Goal: Task Accomplishment & Management: Manage account settings

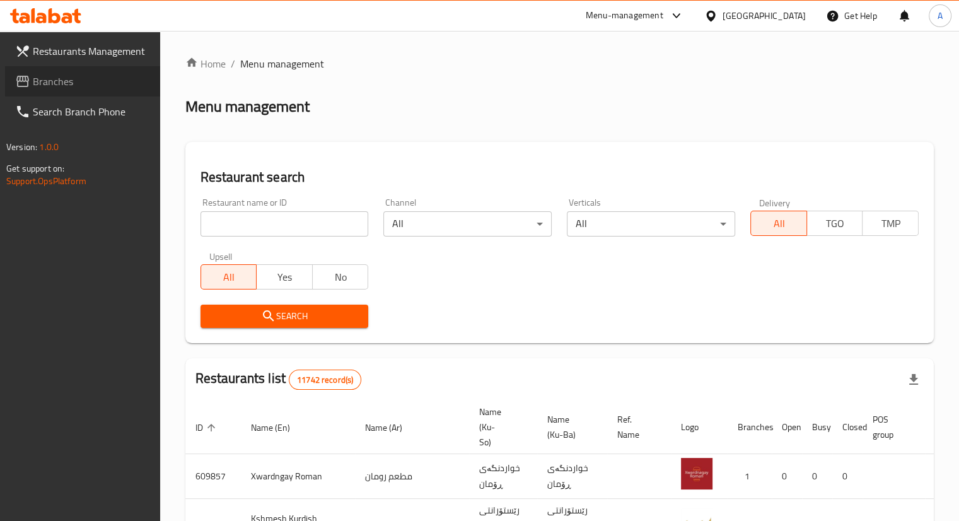
click at [54, 81] on span "Branches" at bounding box center [91, 81] width 117 height 15
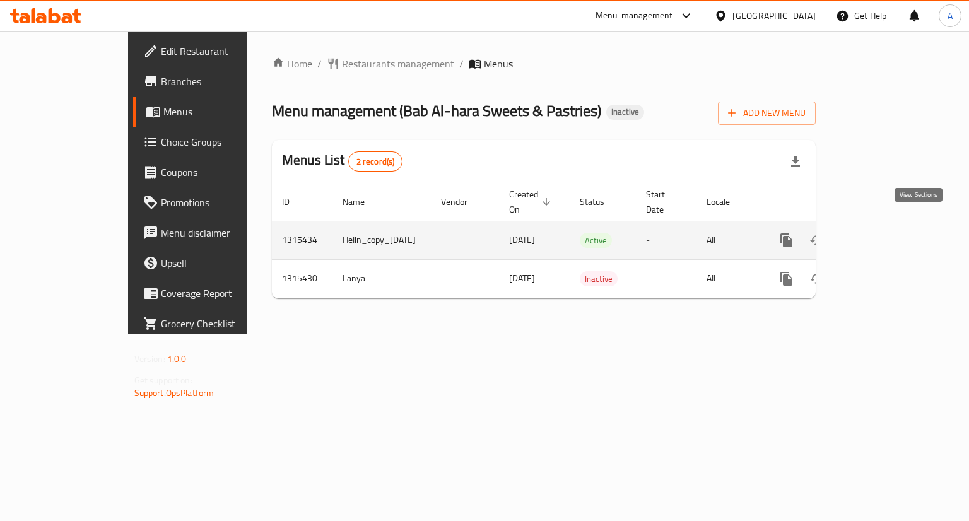
click at [885, 233] on icon "enhanced table" at bounding box center [877, 240] width 15 height 15
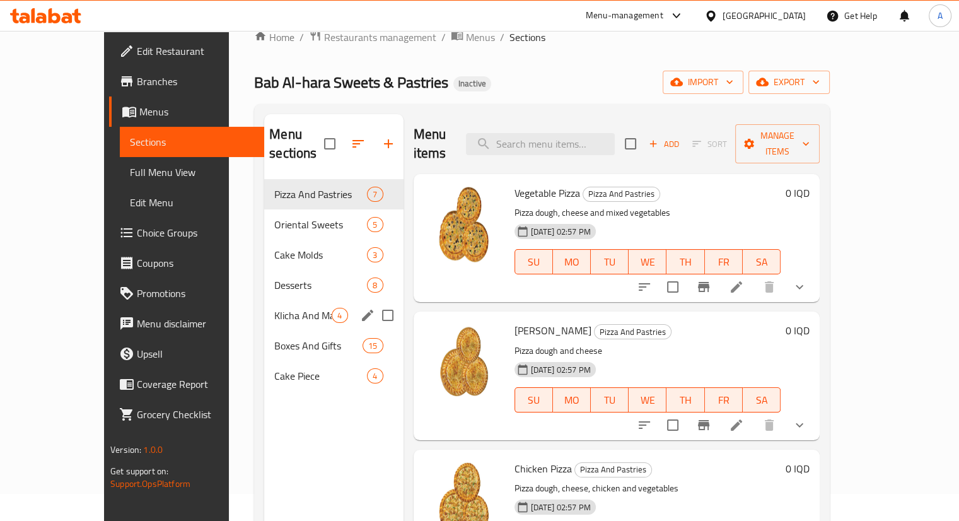
scroll to position [21, 0]
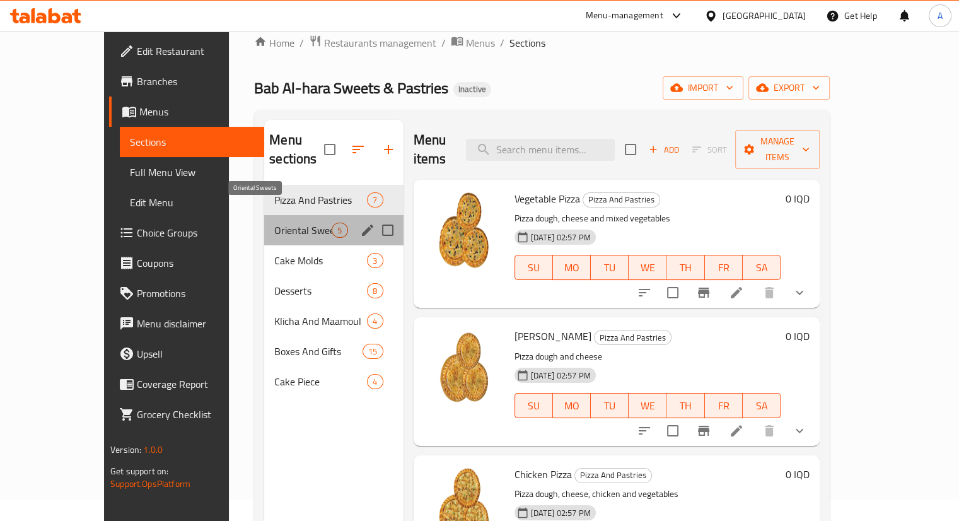
click at [274, 223] on span "Oriental Sweets" at bounding box center [302, 230] width 57 height 15
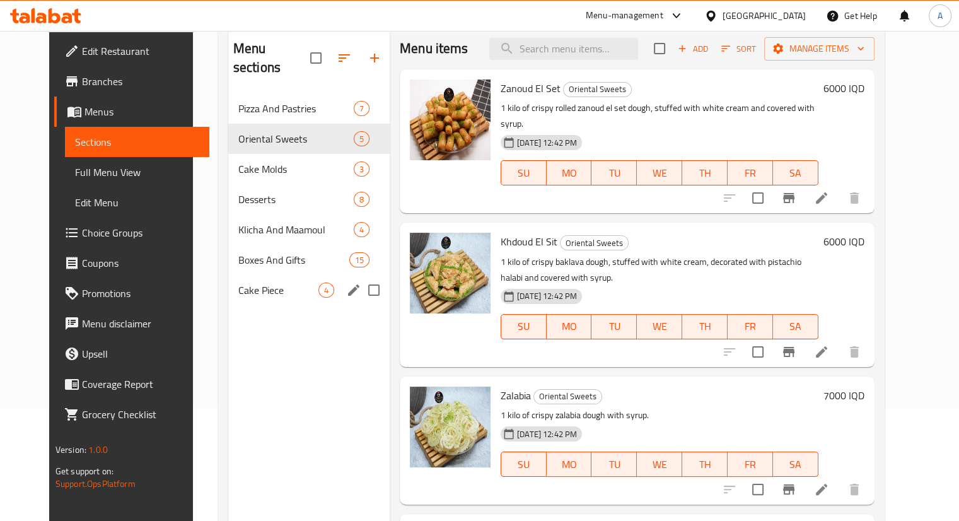
scroll to position [103, 0]
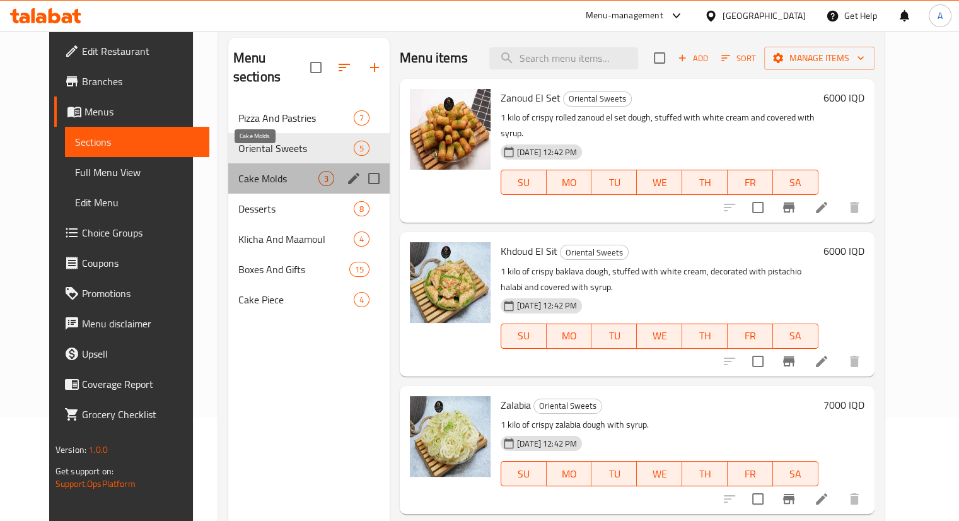
click at [292, 171] on span "Cake Molds" at bounding box center [278, 178] width 80 height 15
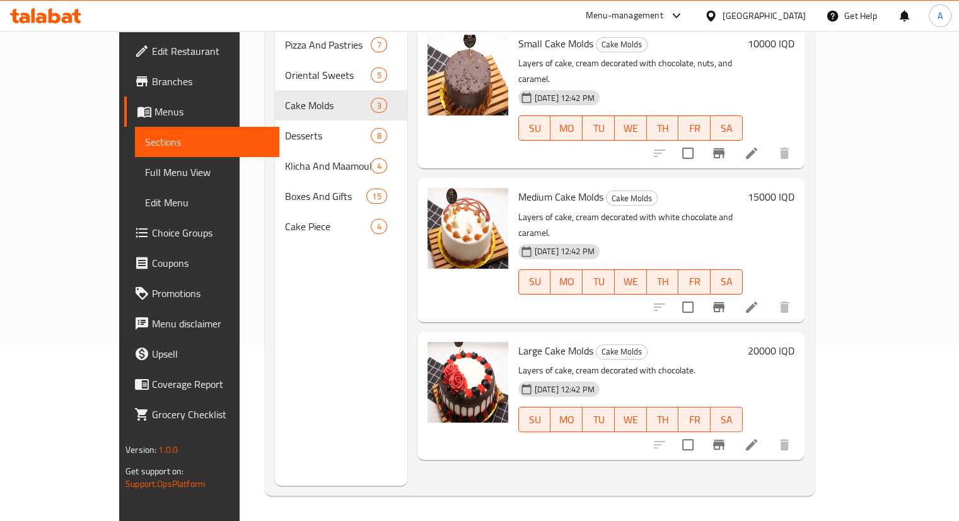
scroll to position [65, 0]
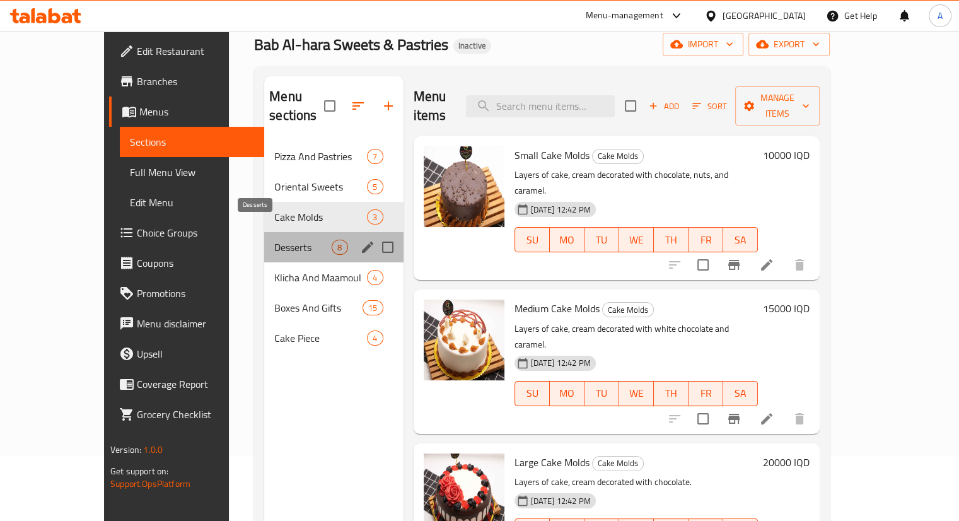
click at [285, 240] on span "Desserts" at bounding box center [302, 247] width 57 height 15
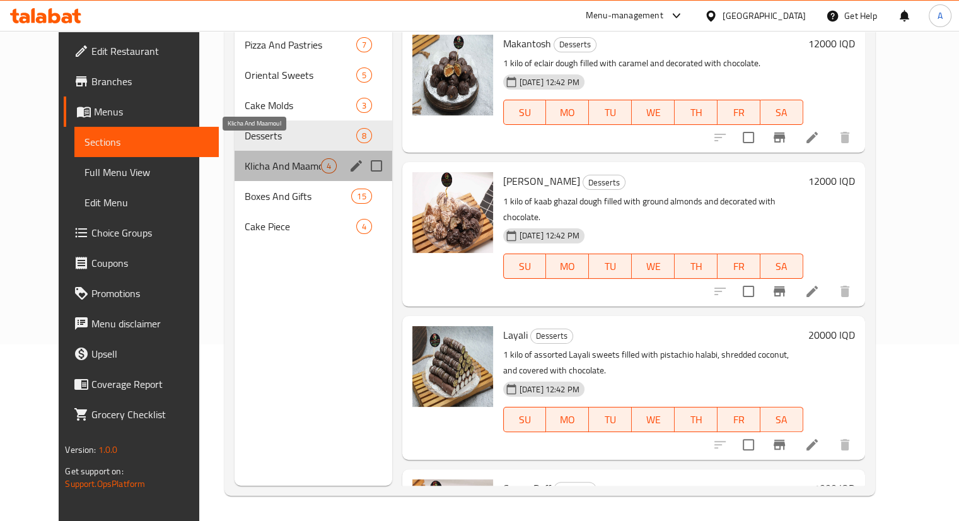
click at [259, 158] on span "Klicha And Maamoul" at bounding box center [283, 165] width 76 height 15
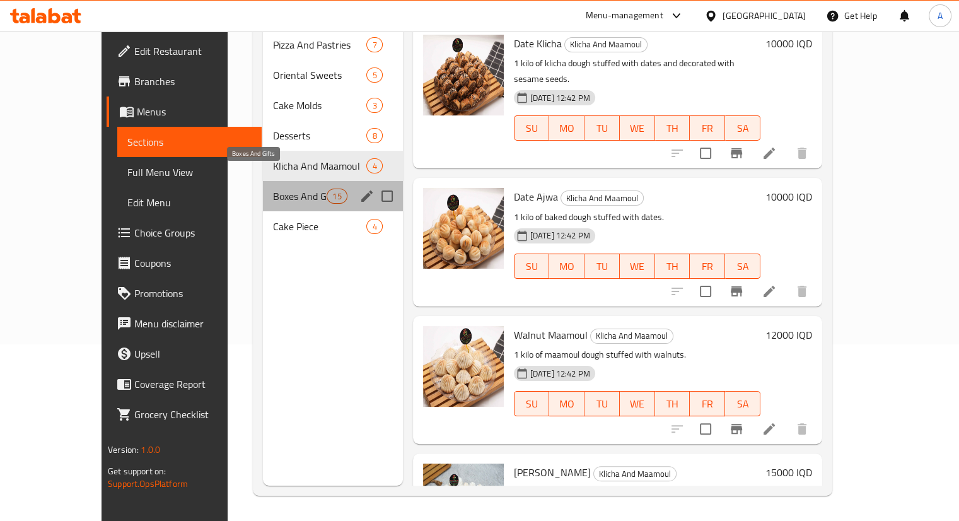
click at [273, 189] on span "Boxes And Gifts" at bounding box center [300, 196] width 54 height 15
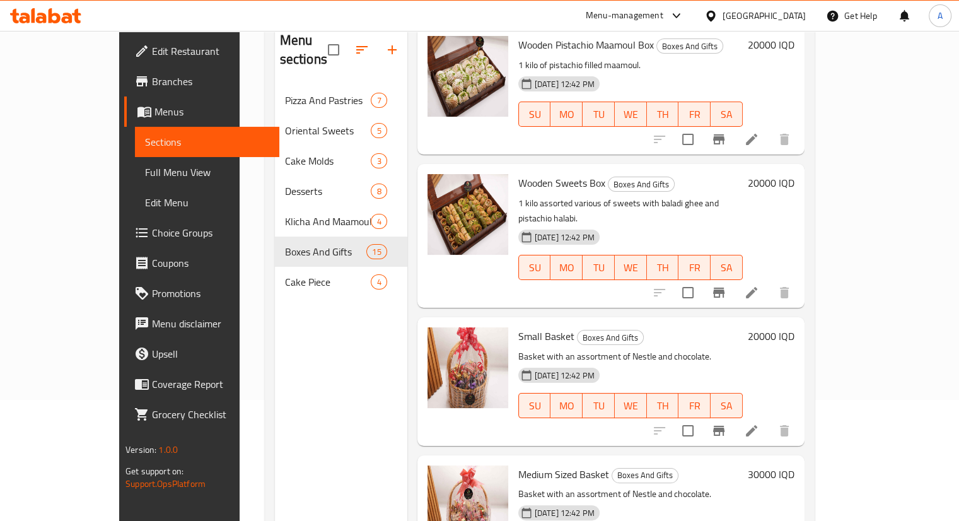
scroll to position [177, 0]
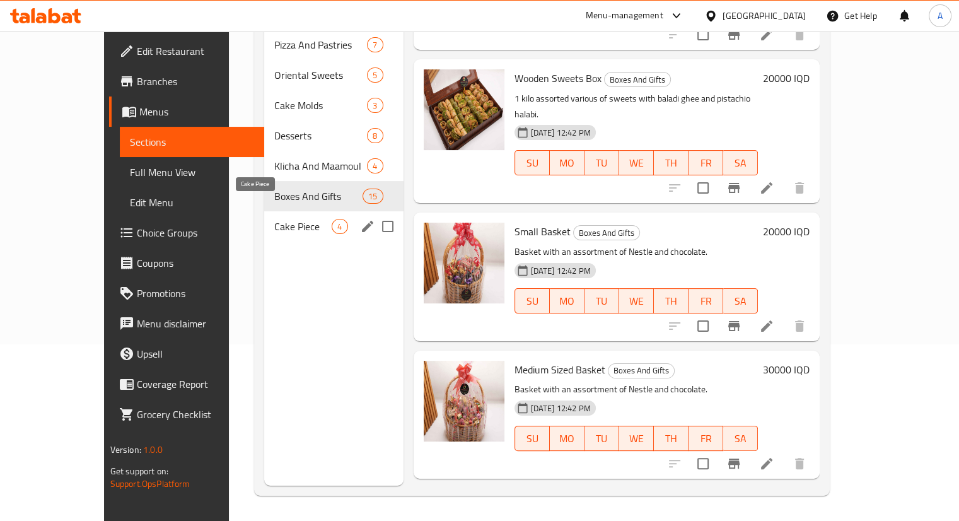
click at [274, 219] on span "Cake Piece" at bounding box center [302, 226] width 57 height 15
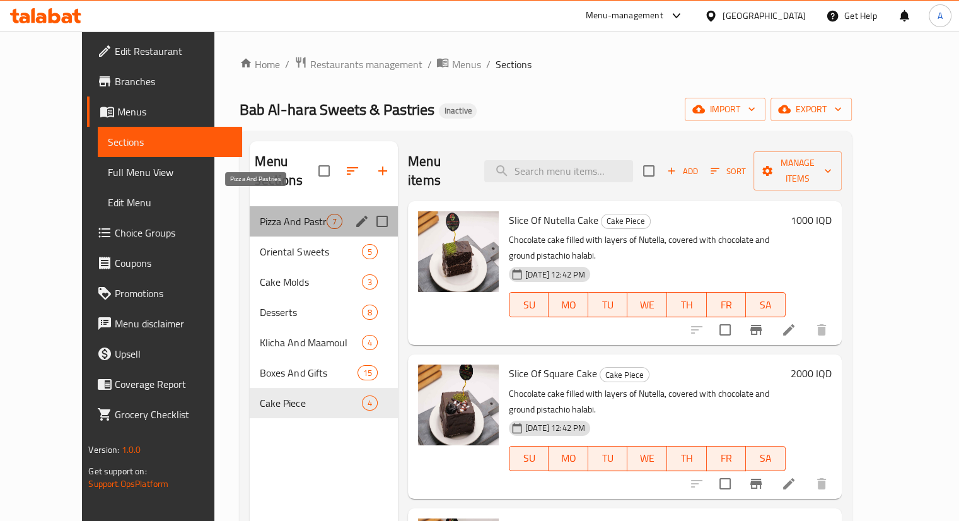
click at [290, 214] on span "Pizza And Pastries" at bounding box center [293, 221] width 66 height 15
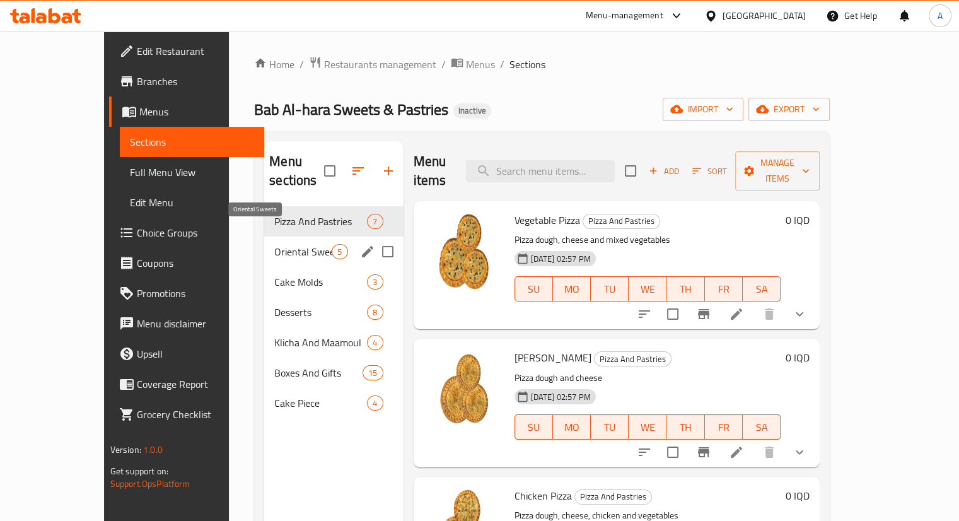
click at [294, 244] on span "Oriental Sweets" at bounding box center [302, 251] width 57 height 15
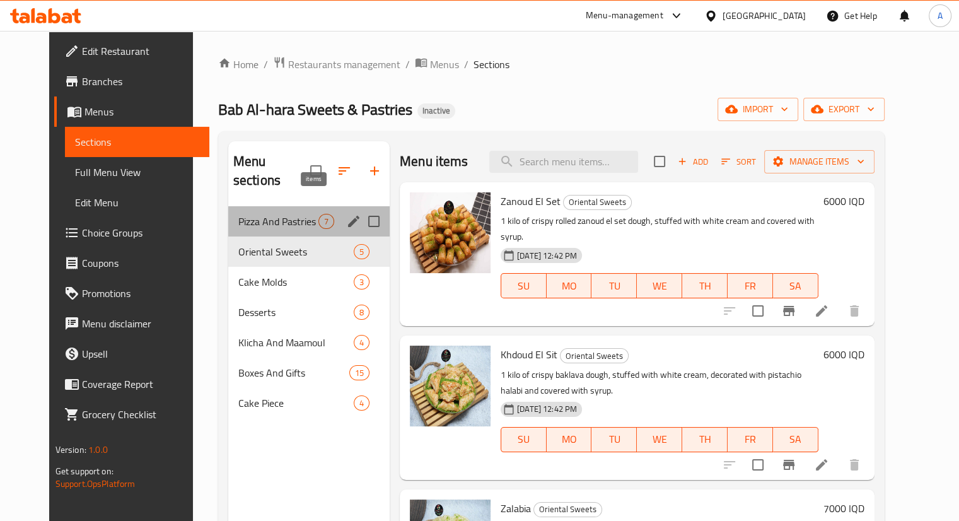
click at [319, 216] on span "7" at bounding box center [326, 222] width 15 height 12
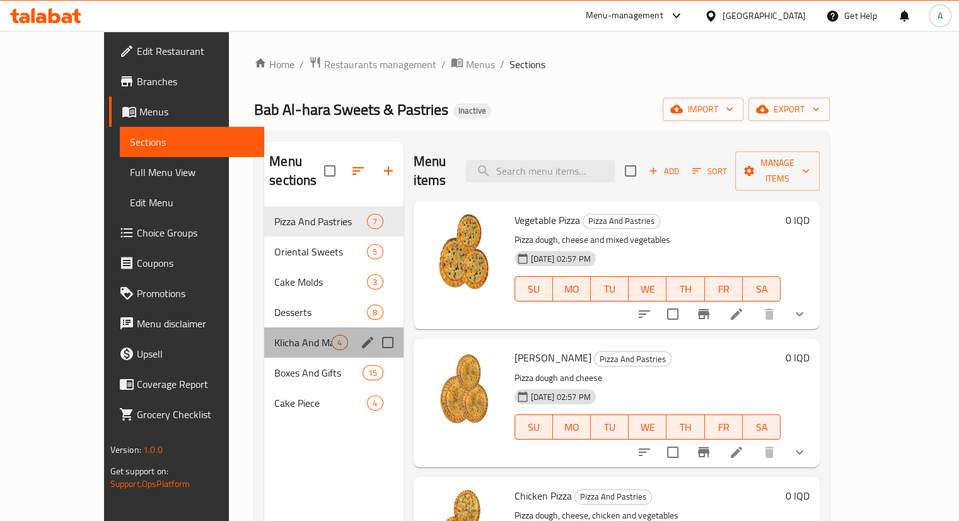
click at [308, 330] on div "Klicha And Maamoul 4" at bounding box center [333, 342] width 139 height 30
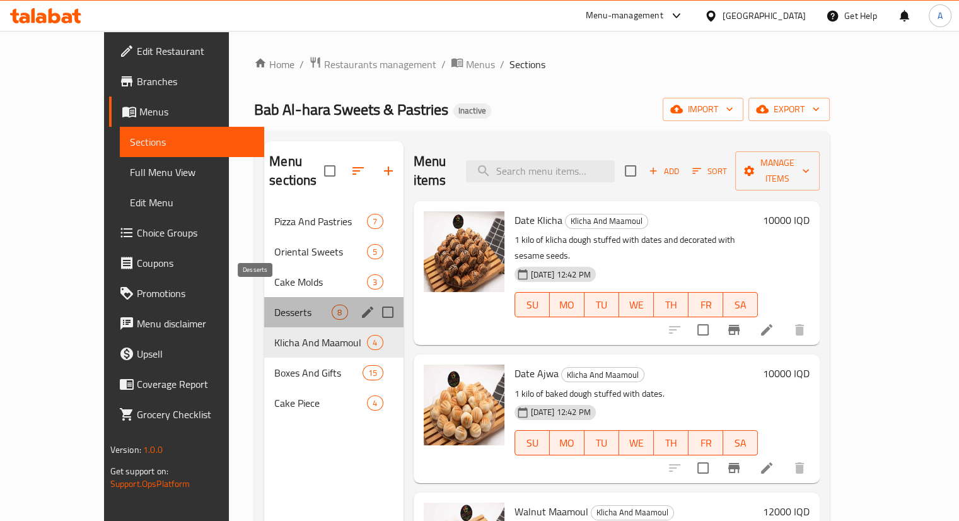
click at [293, 305] on span "Desserts" at bounding box center [302, 312] width 57 height 15
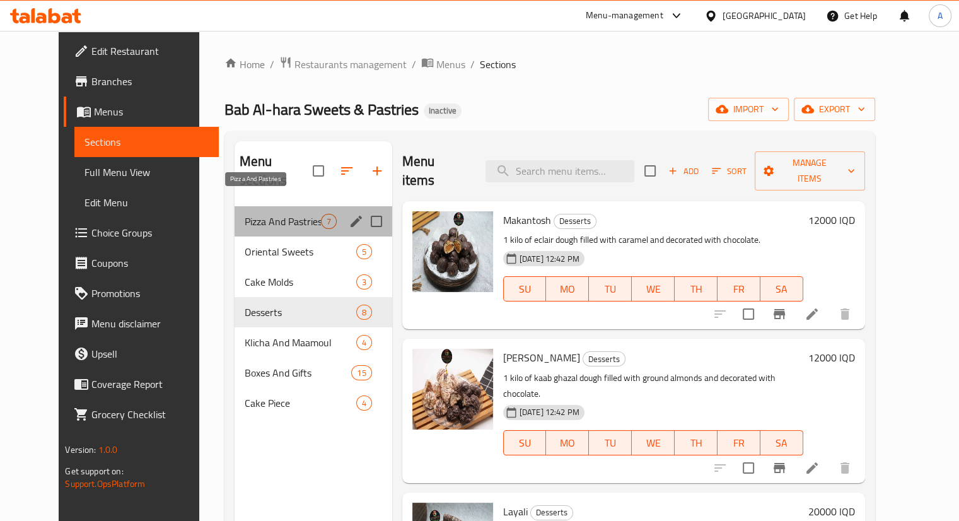
click at [291, 214] on span "Pizza And Pastries" at bounding box center [283, 221] width 76 height 15
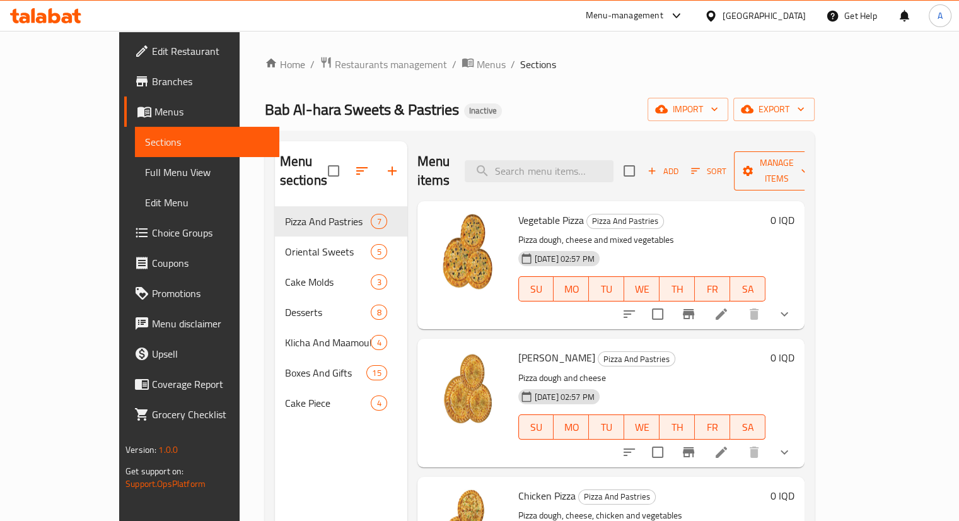
click at [808, 160] on span "Manage items" at bounding box center [776, 171] width 64 height 32
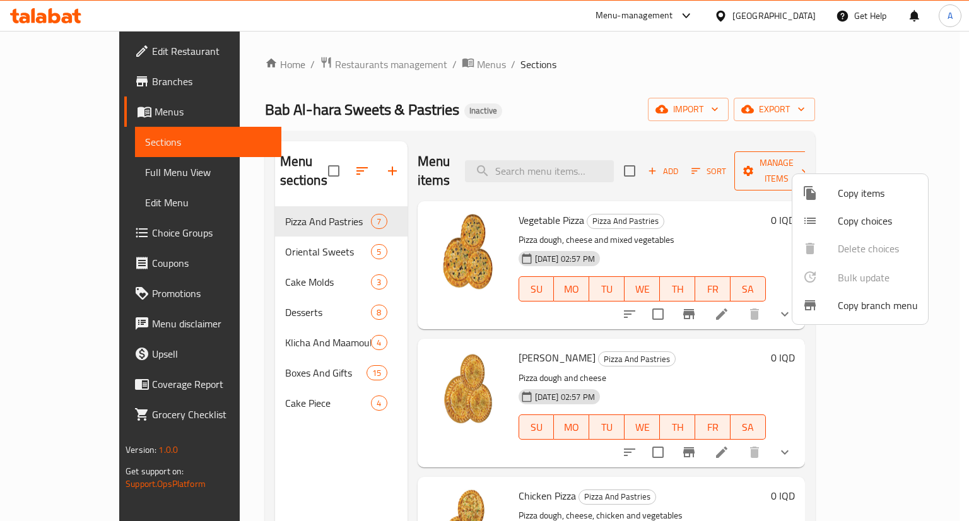
click at [864, 160] on div at bounding box center [484, 260] width 969 height 521
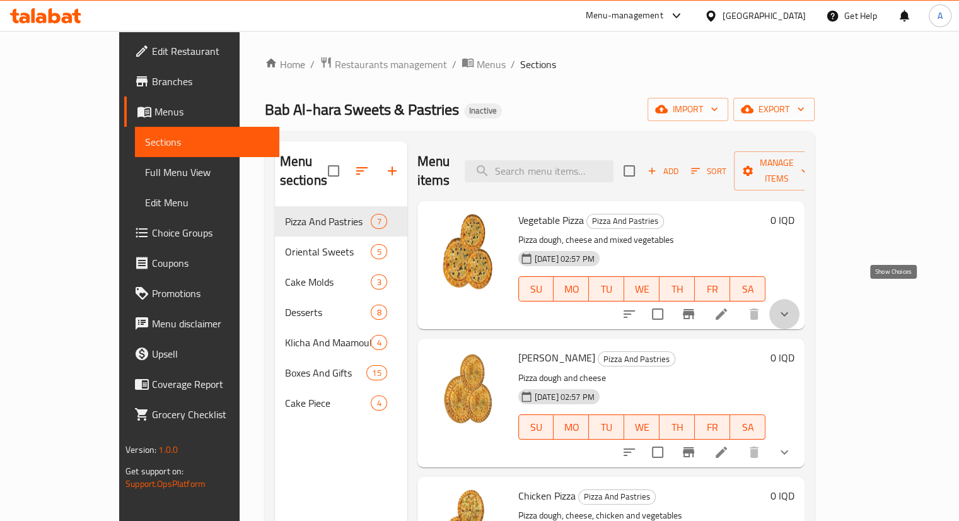
click at [792, 306] on icon "show more" at bounding box center [784, 313] width 15 height 15
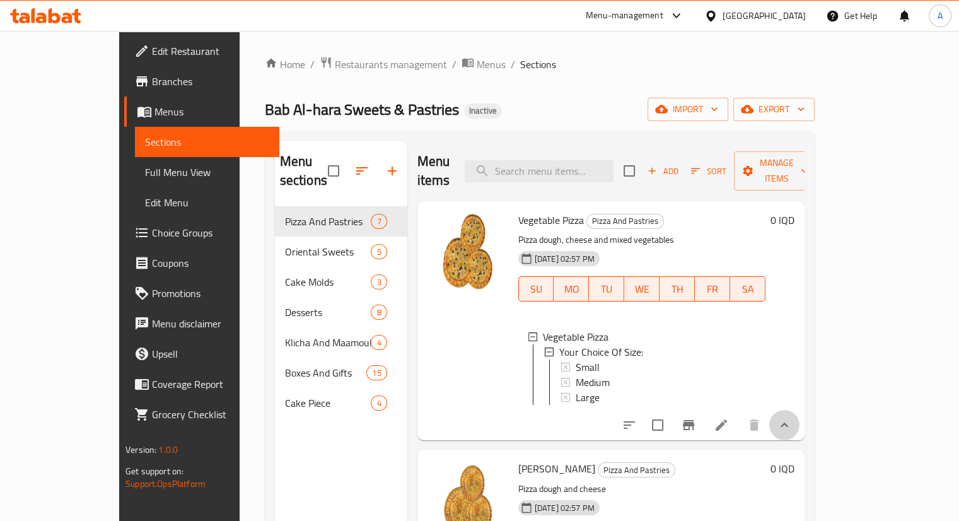
click at [800, 419] on button "show more" at bounding box center [784, 425] width 30 height 30
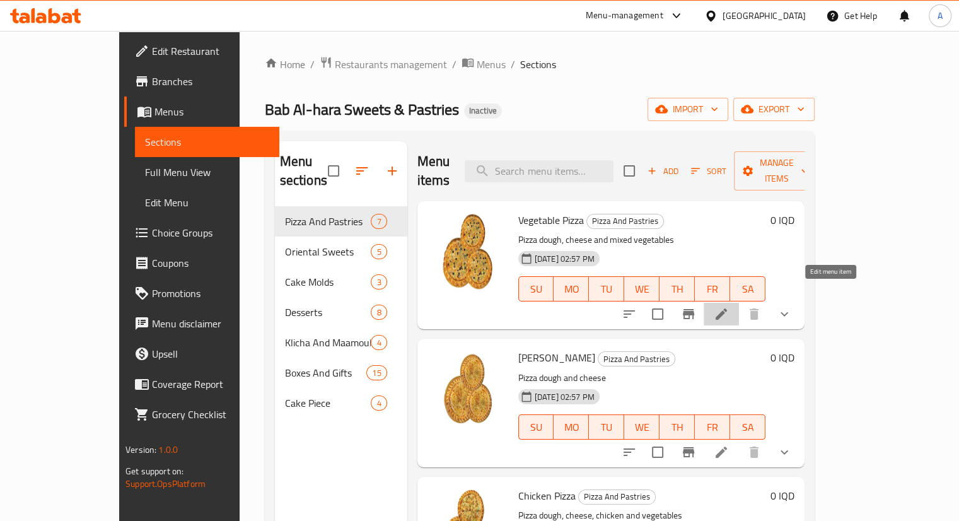
click at [729, 306] on icon at bounding box center [721, 313] width 15 height 15
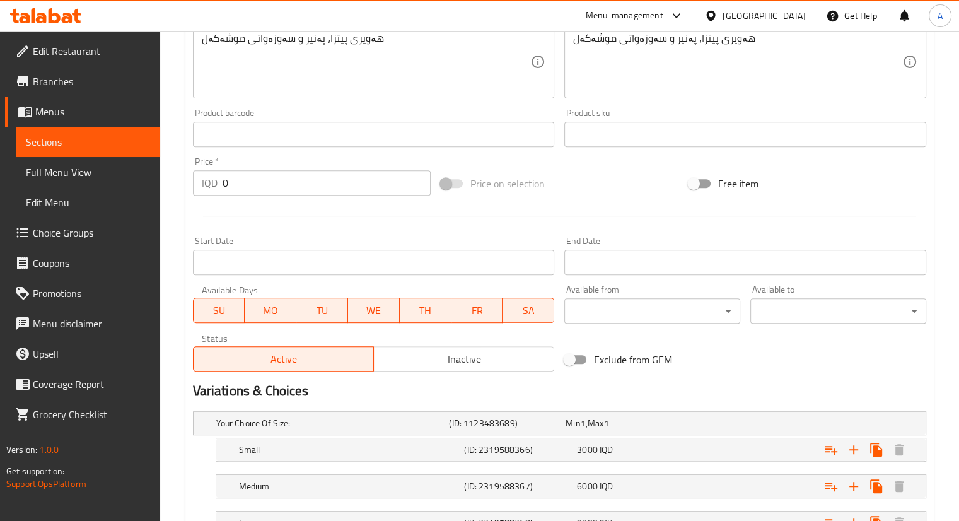
scroll to position [494, 0]
click at [535, 318] on span "SA" at bounding box center [529, 312] width 42 height 18
click at [482, 311] on span "FR" at bounding box center [478, 312] width 42 height 18
click at [487, 317] on span "FR" at bounding box center [478, 312] width 42 height 18
click at [542, 313] on span "SA" at bounding box center [529, 312] width 42 height 18
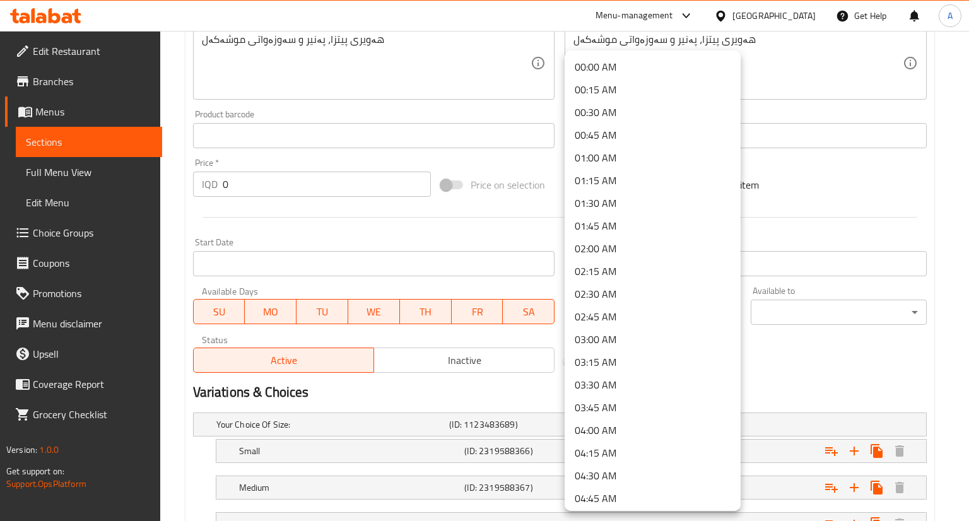
click at [784, 387] on div at bounding box center [484, 260] width 969 height 521
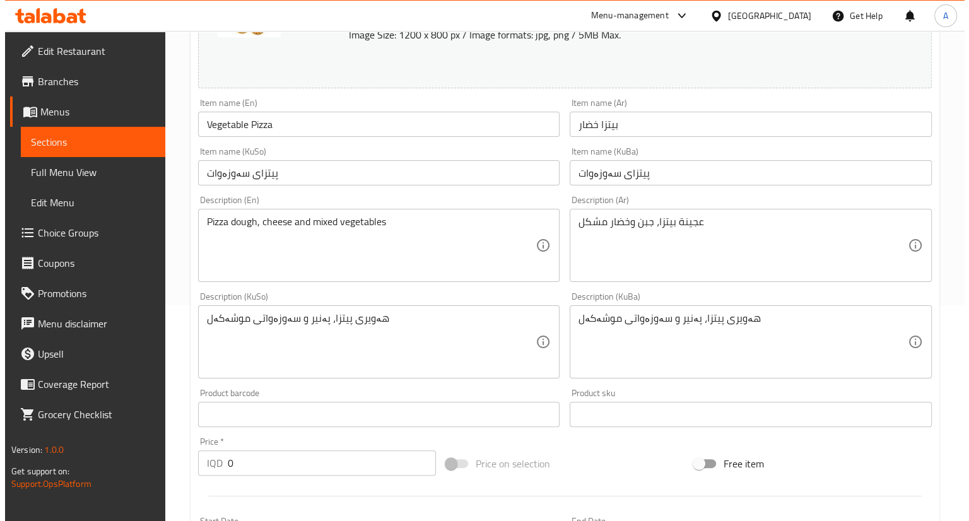
scroll to position [0, 0]
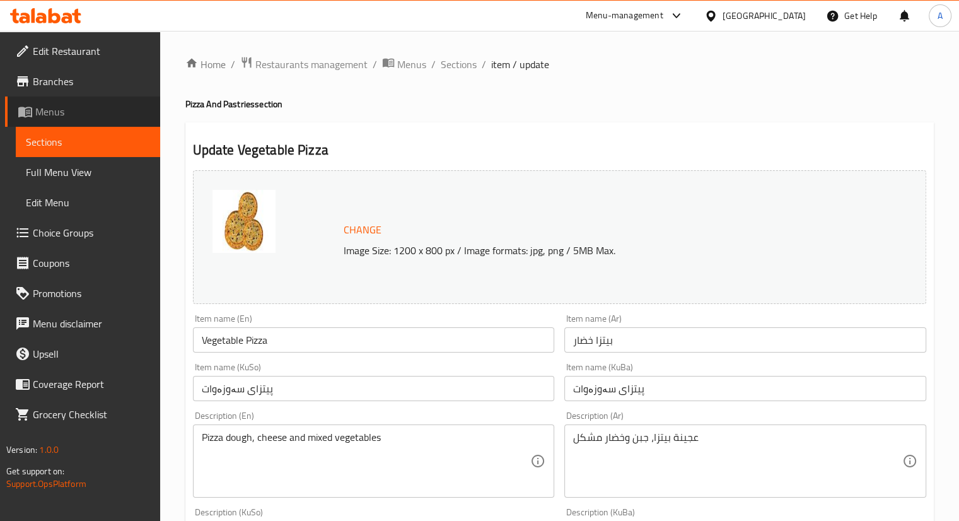
click at [65, 99] on link "Menus" at bounding box center [82, 111] width 155 height 30
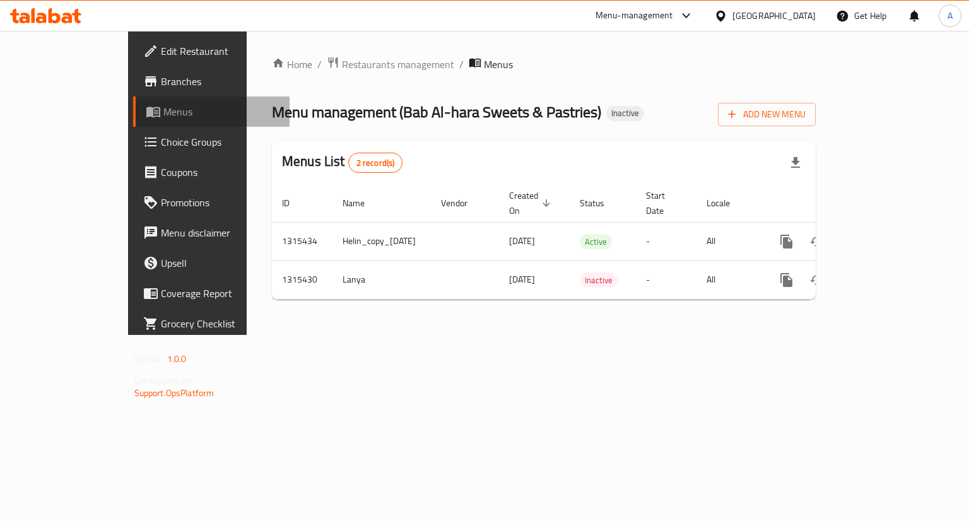
click at [163, 112] on span "Menus" at bounding box center [221, 111] width 117 height 15
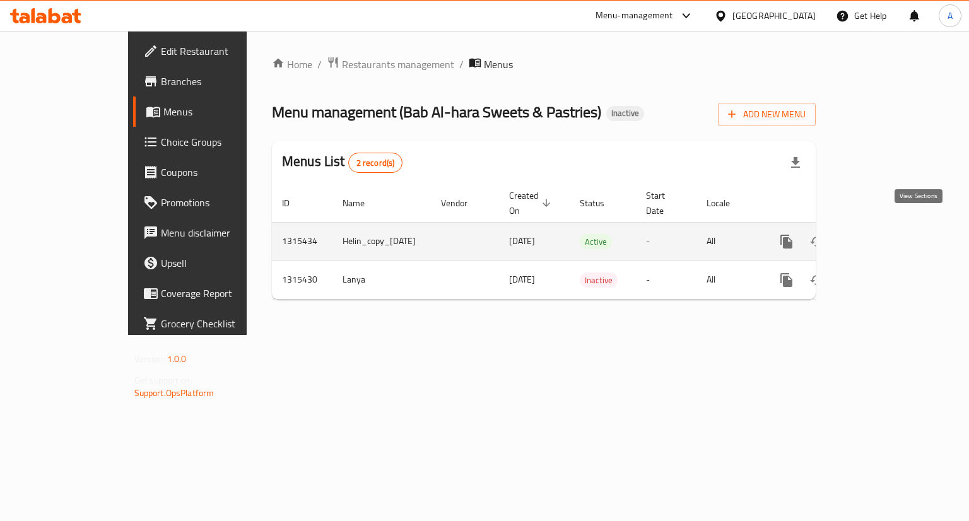
click at [892, 226] on link "enhanced table" at bounding box center [877, 241] width 30 height 30
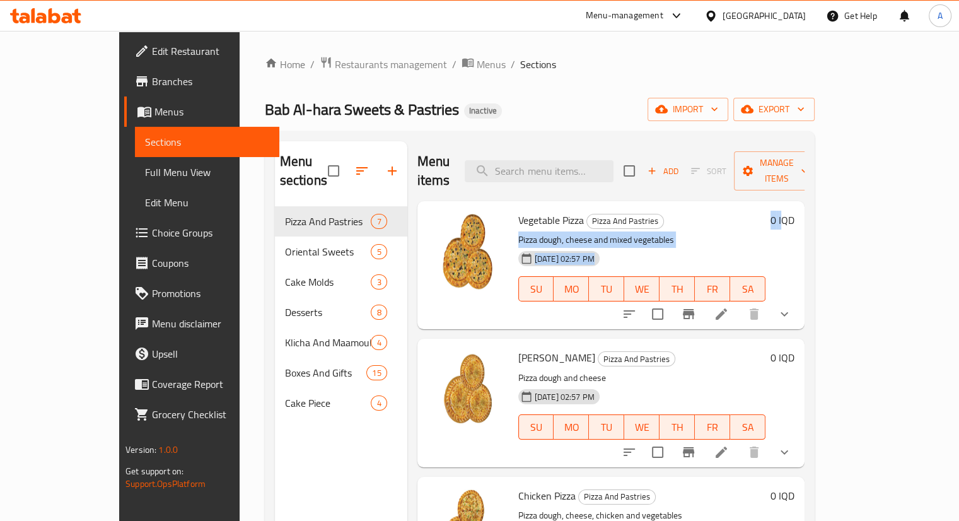
drag, startPoint x: 892, startPoint y: 197, endPoint x: 858, endPoint y: 202, distance: 34.4
click at [800, 206] on div "Vegetable Pizza Pizza And Pastries Pizza dough, cheese and mixed vegetables [DA…" at bounding box center [656, 265] width 286 height 118
click at [766, 211] on h6 "Vegetable Pizza Pizza And Pastries" at bounding box center [641, 220] width 247 height 18
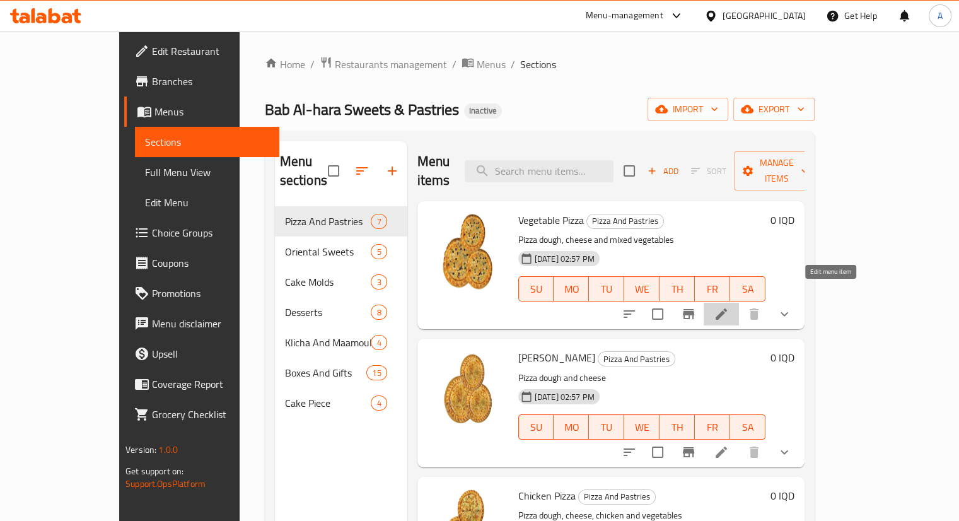
click at [729, 306] on icon at bounding box center [721, 313] width 15 height 15
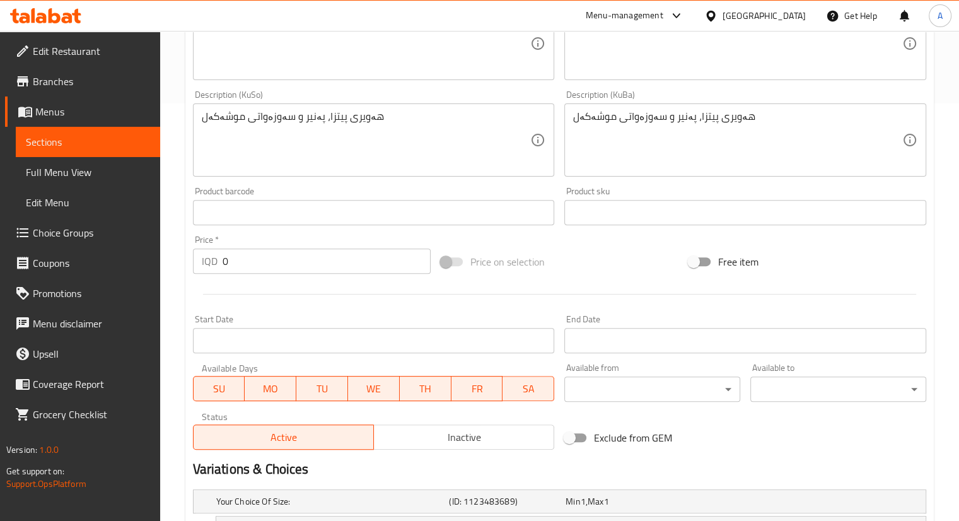
scroll to position [416, 0]
click at [455, 267] on span at bounding box center [451, 263] width 21 height 9
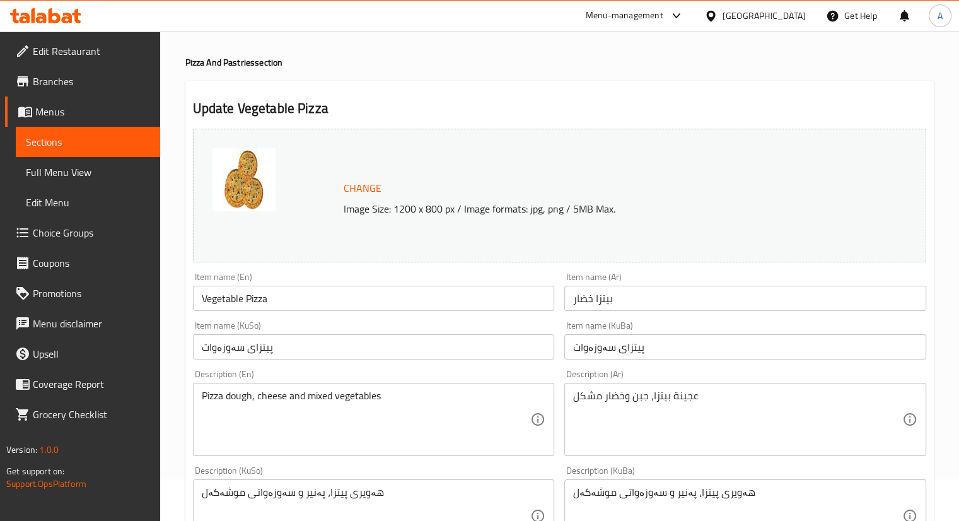
scroll to position [0, 0]
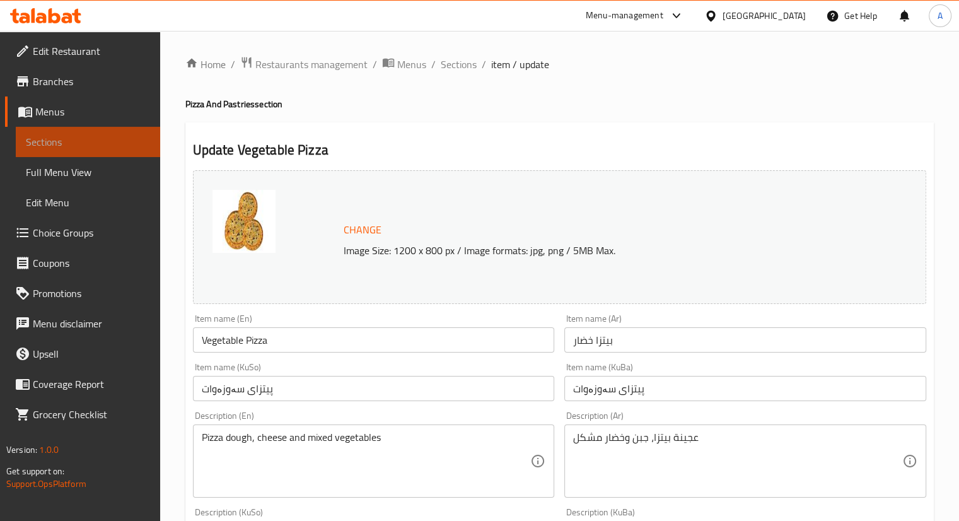
click at [129, 141] on span "Sections" at bounding box center [88, 141] width 124 height 15
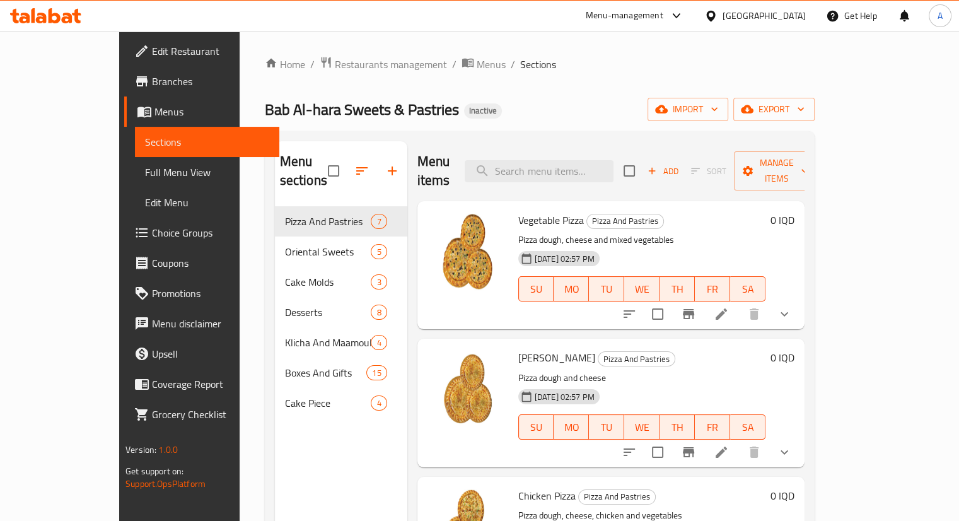
click at [549, 232] on p "Pizza dough, cheese and mixed vegetables" at bounding box center [641, 240] width 247 height 16
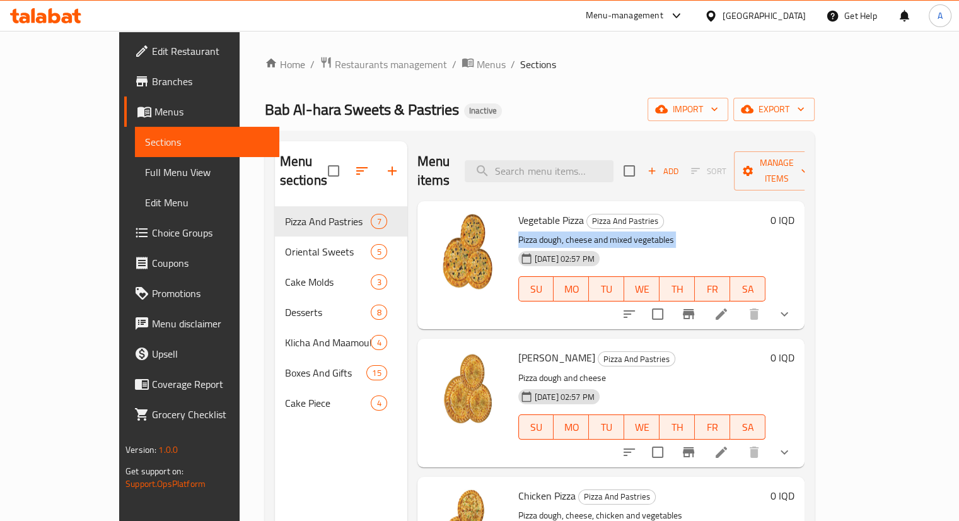
click at [549, 232] on p "Pizza dough, cheese and mixed vegetables" at bounding box center [641, 240] width 247 height 16
click at [553, 232] on p "Pizza dough, cheese and mixed vegetables" at bounding box center [641, 240] width 247 height 16
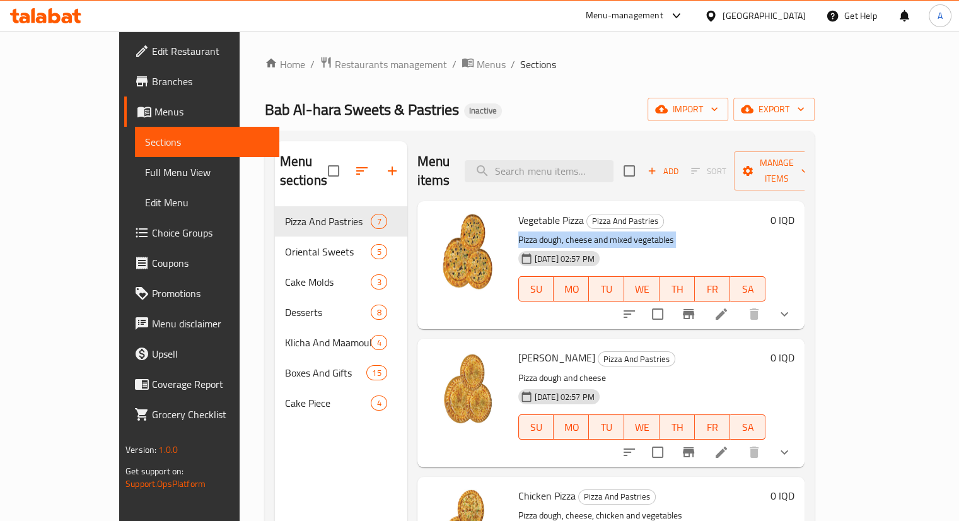
click at [553, 232] on p "Pizza dough, cheese and mixed vegetables" at bounding box center [641, 240] width 247 height 16
click at [739, 303] on li at bounding box center [721, 314] width 35 height 23
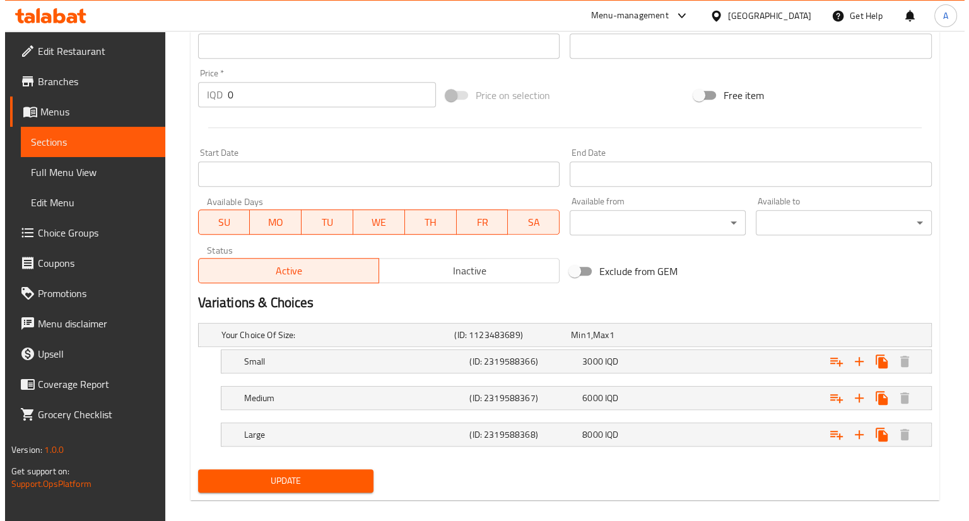
scroll to position [585, 0]
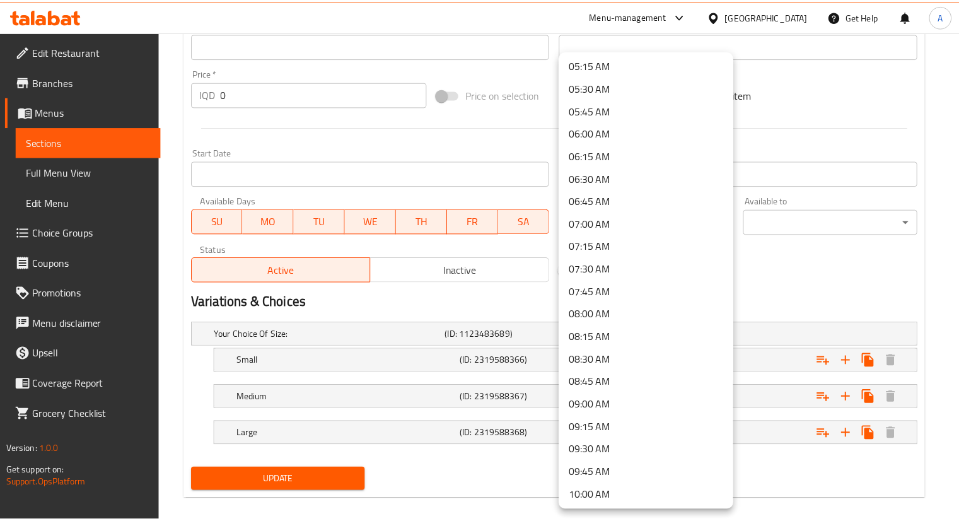
scroll to position [482, 0]
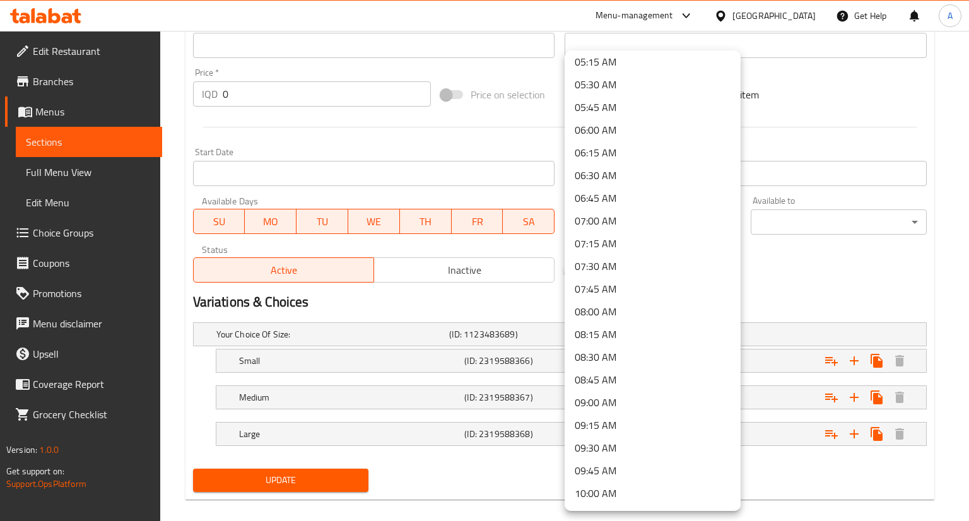
click at [853, 277] on div at bounding box center [484, 260] width 969 height 521
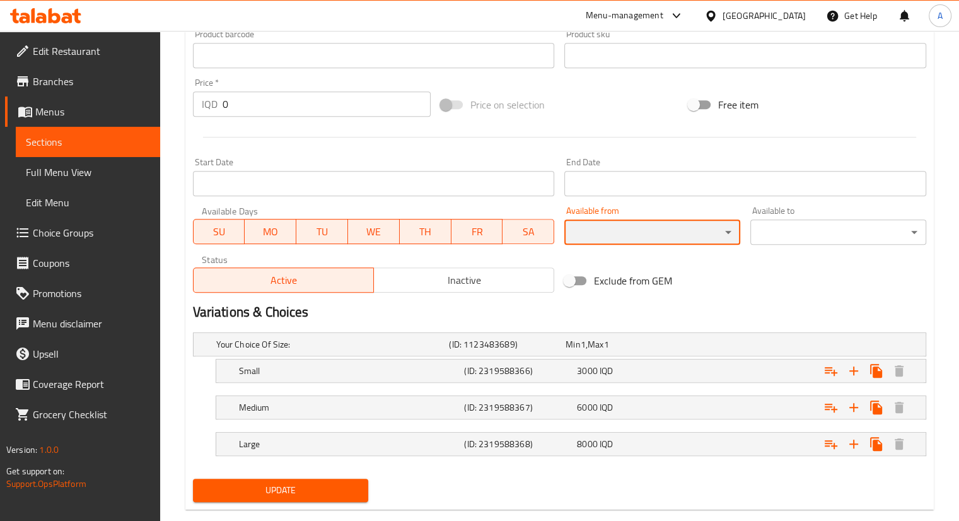
scroll to position [580, 0]
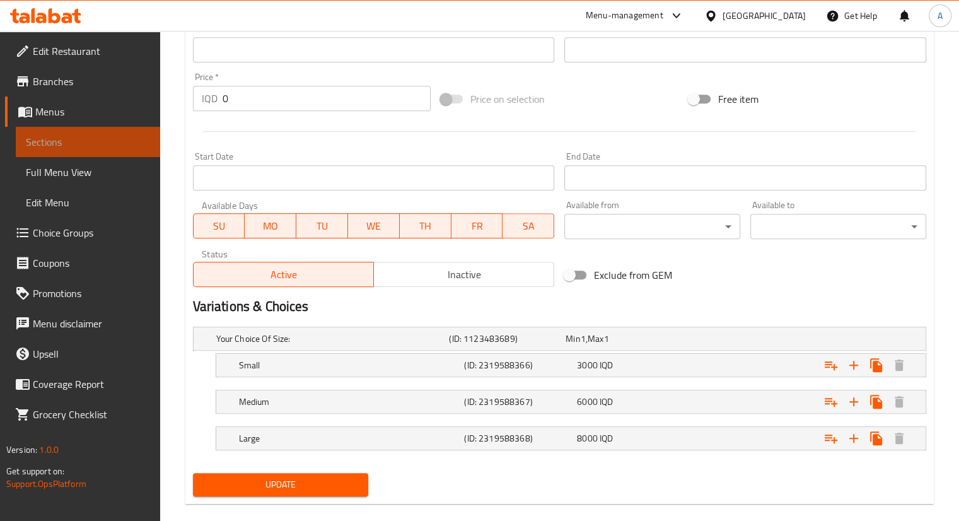
click at [54, 141] on span "Sections" at bounding box center [88, 141] width 124 height 15
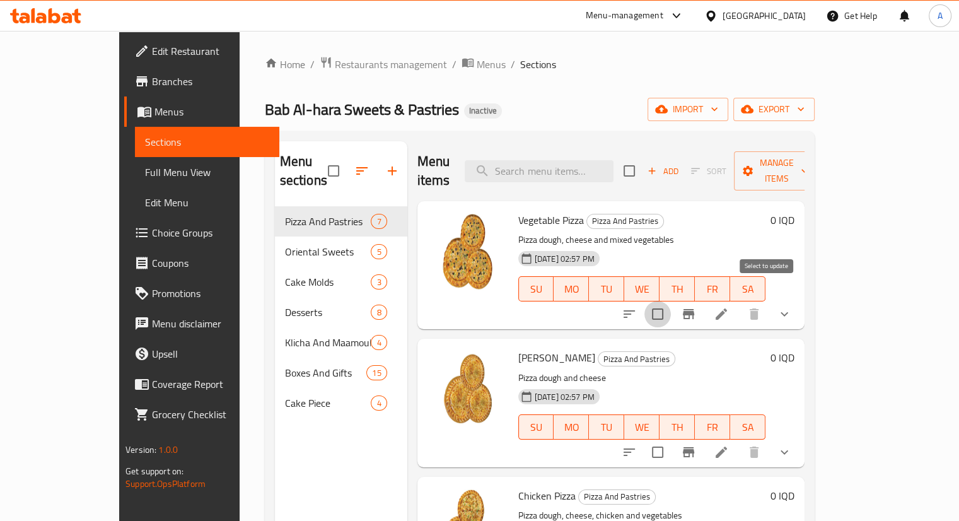
click at [671, 301] on input "checkbox" at bounding box center [657, 314] width 26 height 26
checkbox input "true"
click at [671, 439] on input "checkbox" at bounding box center [657, 452] width 26 height 26
checkbox input "true"
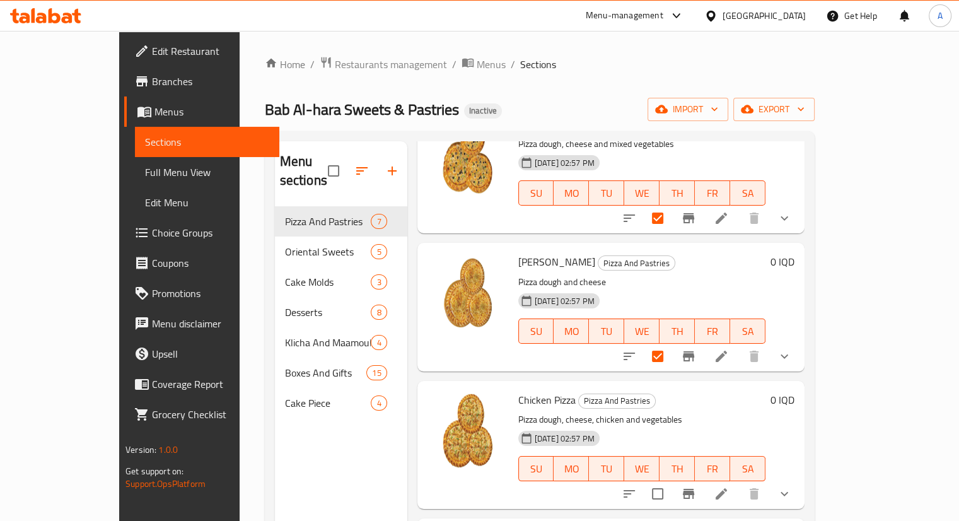
scroll to position [106, 0]
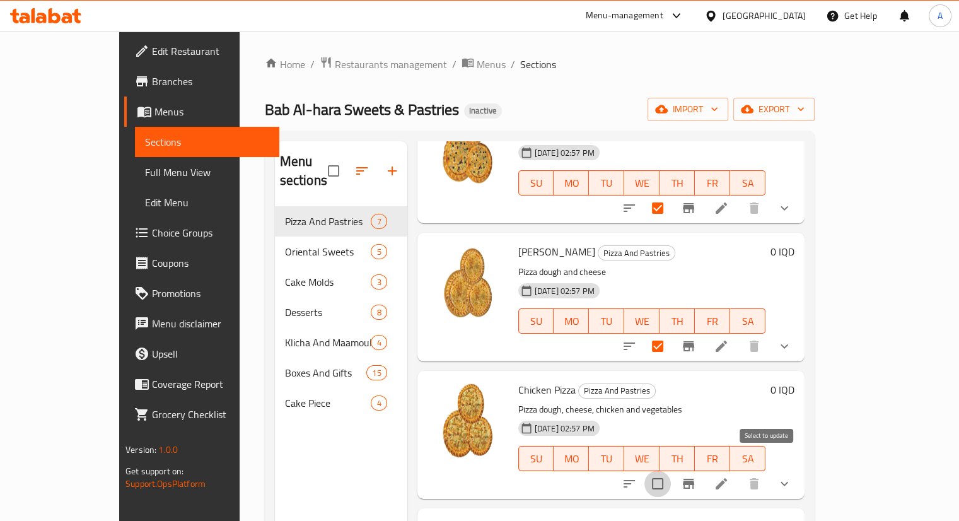
click at [671, 470] on input "checkbox" at bounding box center [657, 483] width 26 height 26
checkbox input "true"
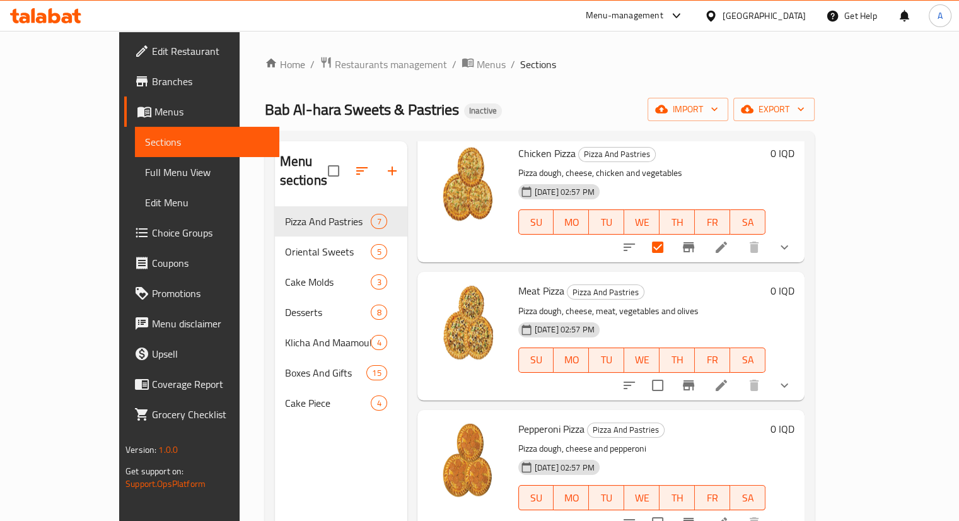
scroll to position [343, 0]
click at [671, 371] on input "checkbox" at bounding box center [657, 384] width 26 height 26
checkbox input "true"
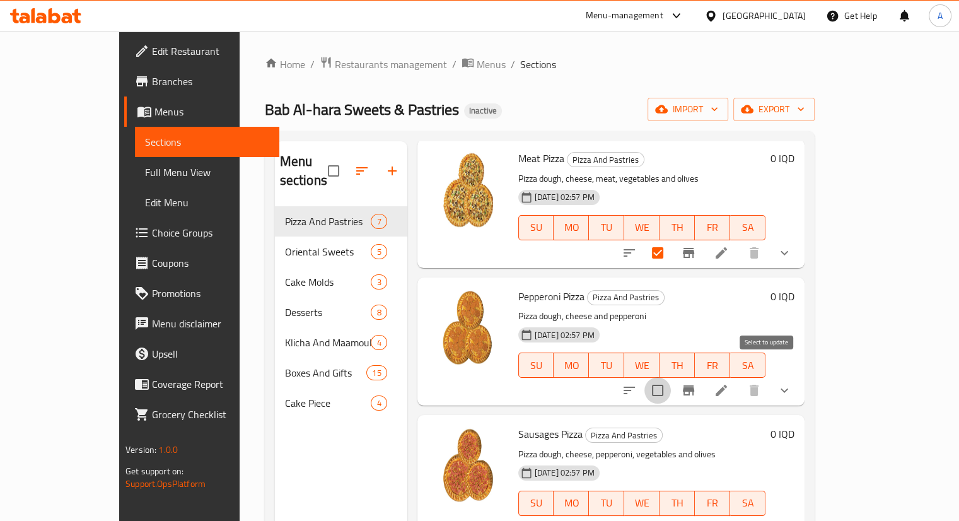
click at [671, 377] on input "checkbox" at bounding box center [657, 390] width 26 height 26
checkbox input "true"
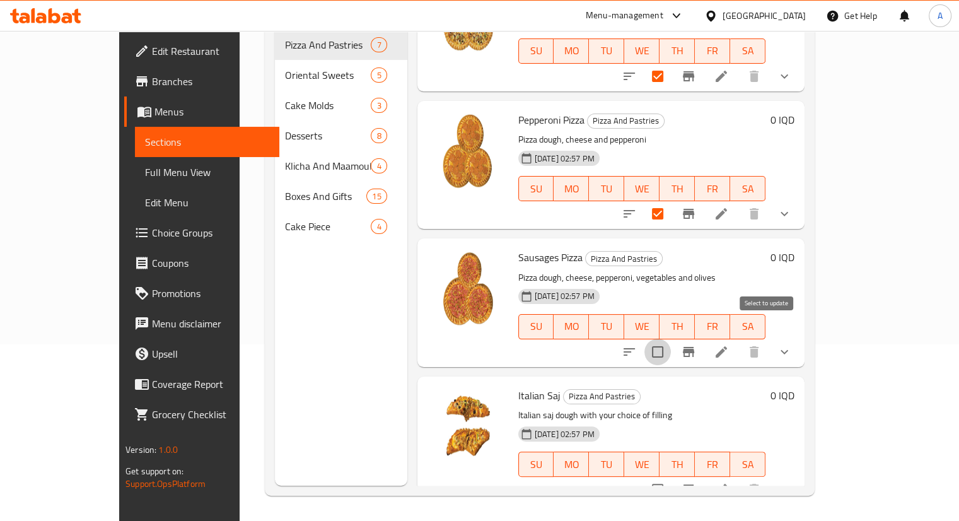
click at [671, 339] on input "checkbox" at bounding box center [657, 352] width 26 height 26
checkbox input "true"
click at [671, 482] on input "checkbox" at bounding box center [657, 489] width 26 height 26
checkbox input "true"
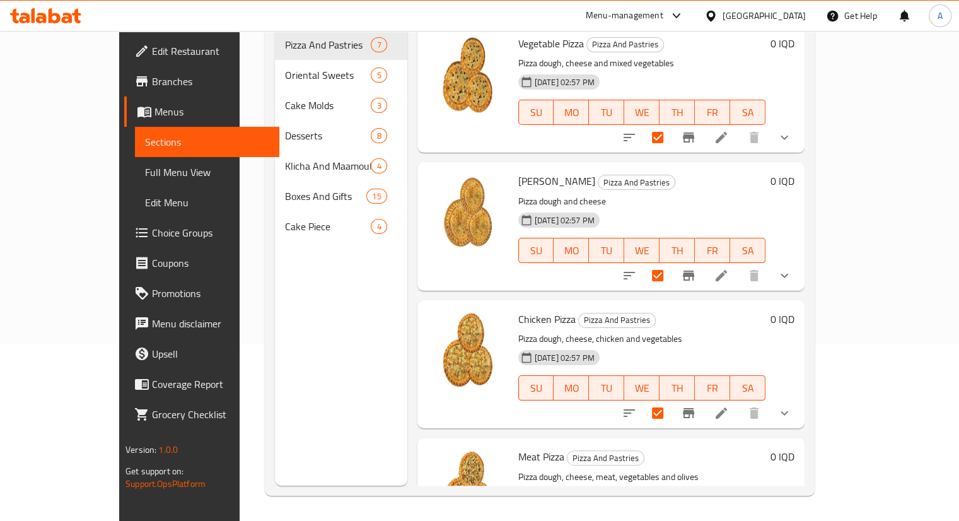
scroll to position [0, 0]
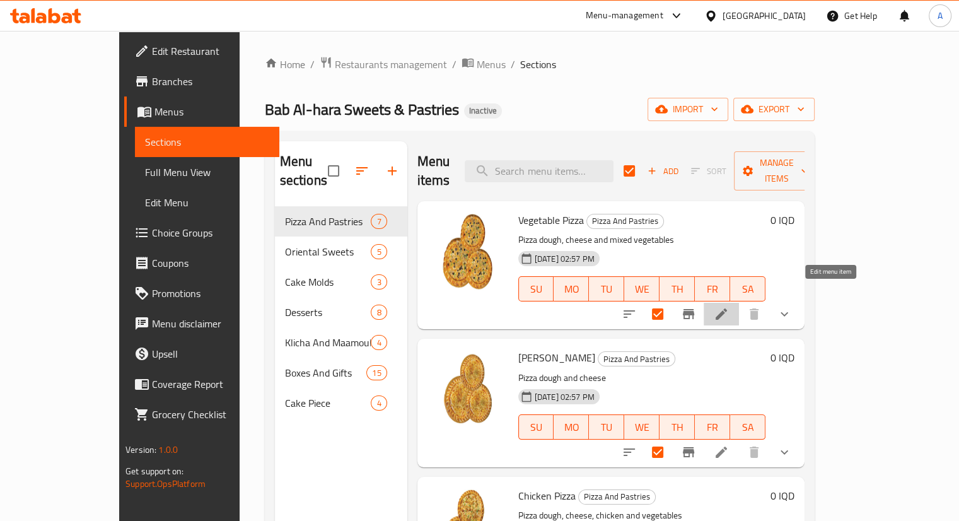
click at [729, 306] on icon at bounding box center [721, 313] width 15 height 15
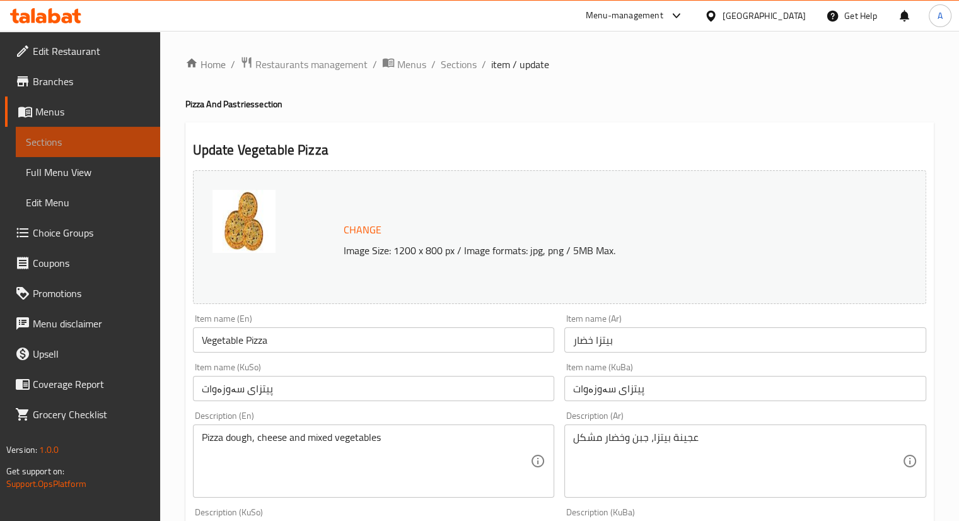
click at [88, 134] on link "Sections" at bounding box center [88, 142] width 144 height 30
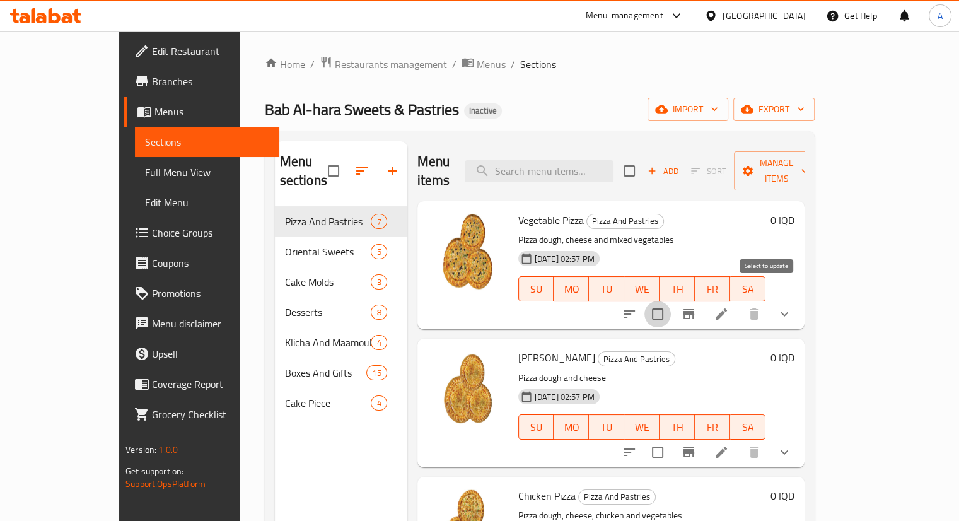
click at [671, 301] on input "checkbox" at bounding box center [657, 314] width 26 height 26
checkbox input "false"
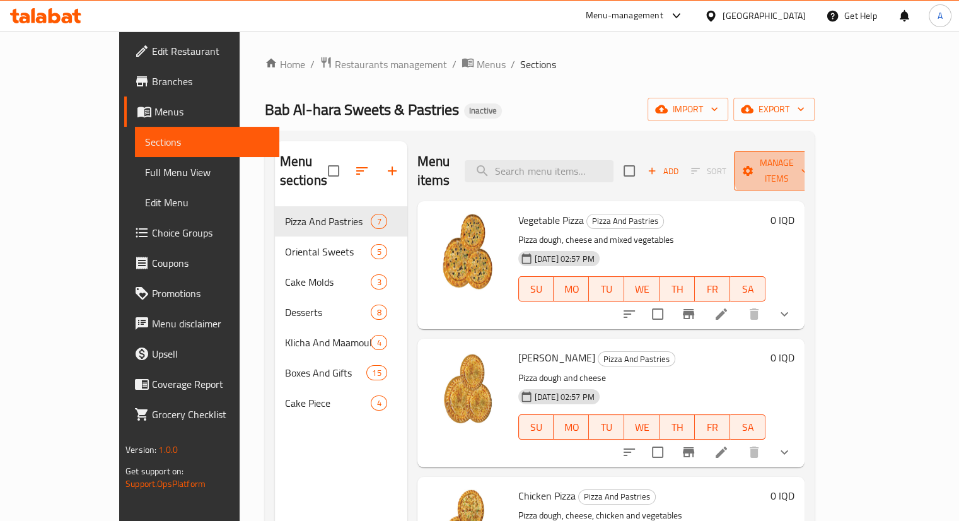
click at [808, 165] on span "Manage items" at bounding box center [776, 171] width 64 height 32
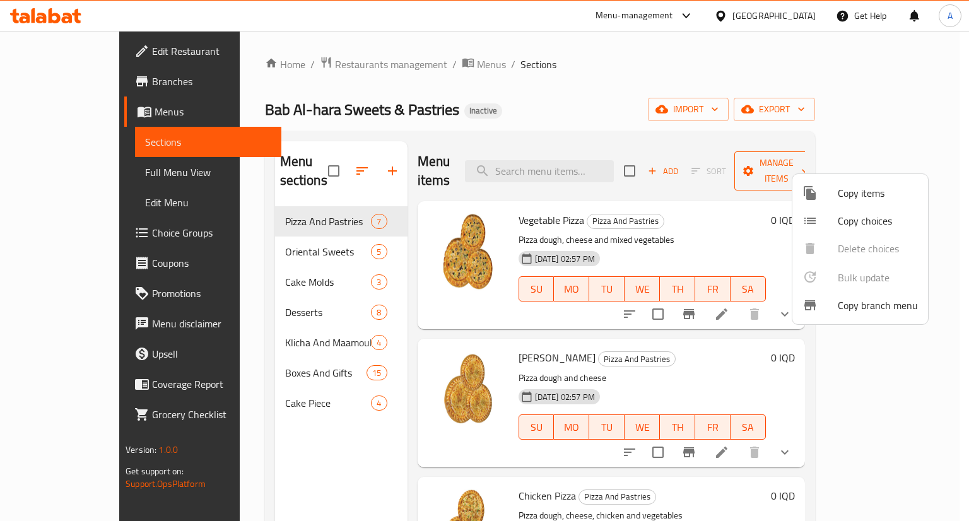
click at [861, 165] on div at bounding box center [484, 260] width 969 height 521
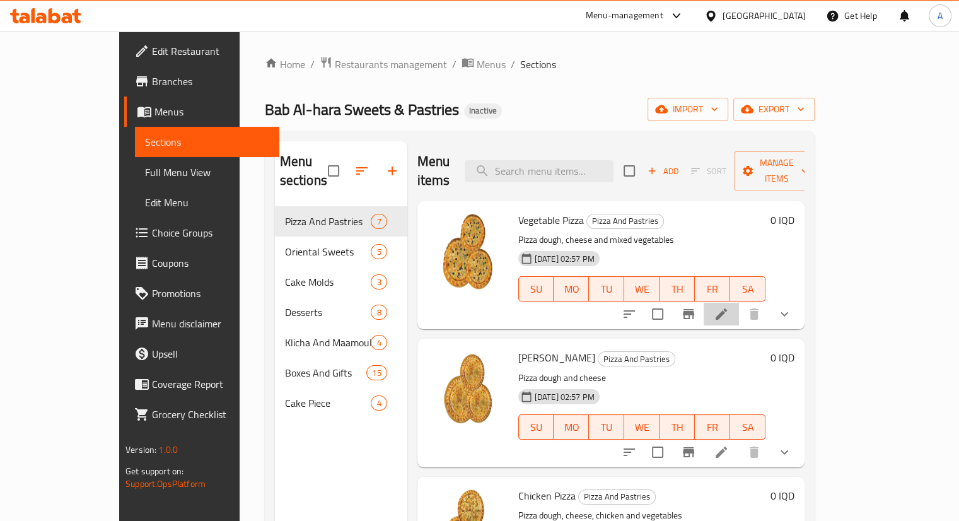
click at [739, 303] on li at bounding box center [721, 314] width 35 height 23
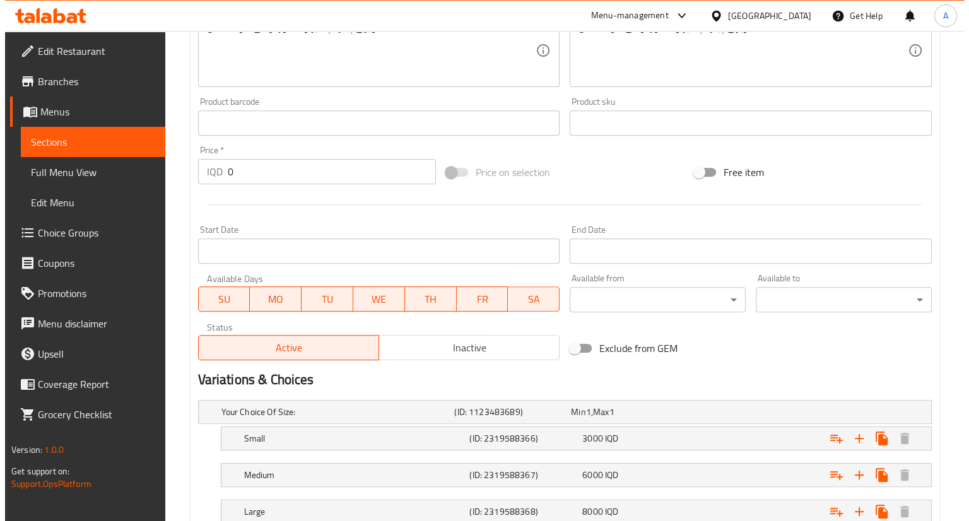
scroll to position [507, 0]
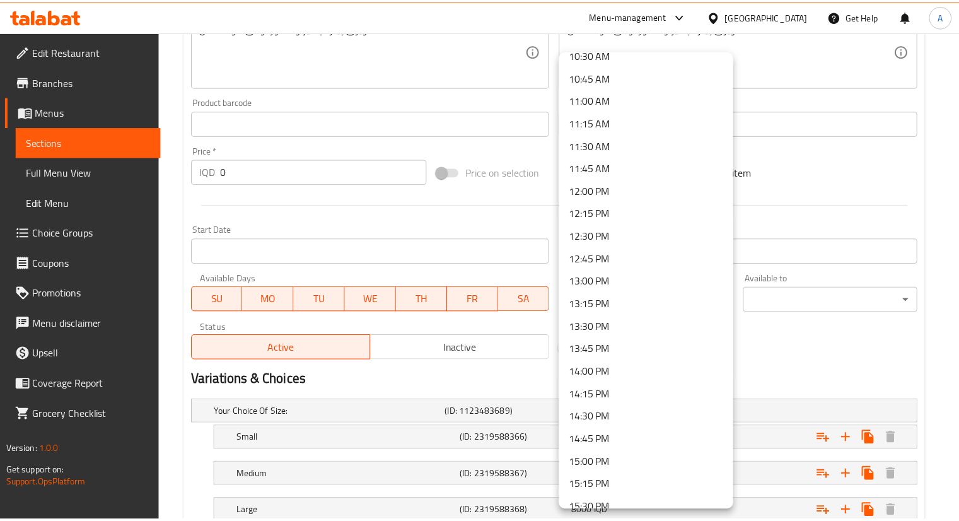
scroll to position [967, 0]
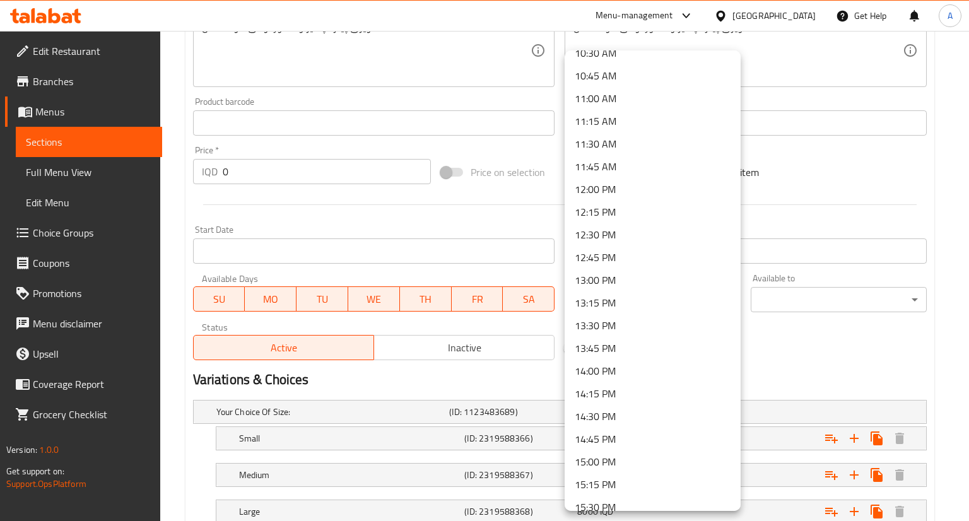
click at [960, 192] on div at bounding box center [484, 260] width 969 height 521
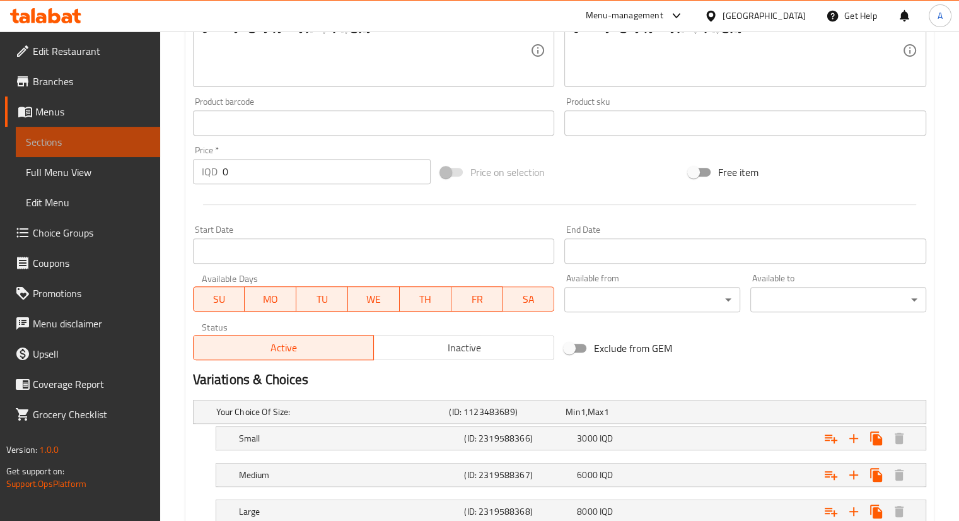
click at [124, 150] on link "Sections" at bounding box center [88, 142] width 144 height 30
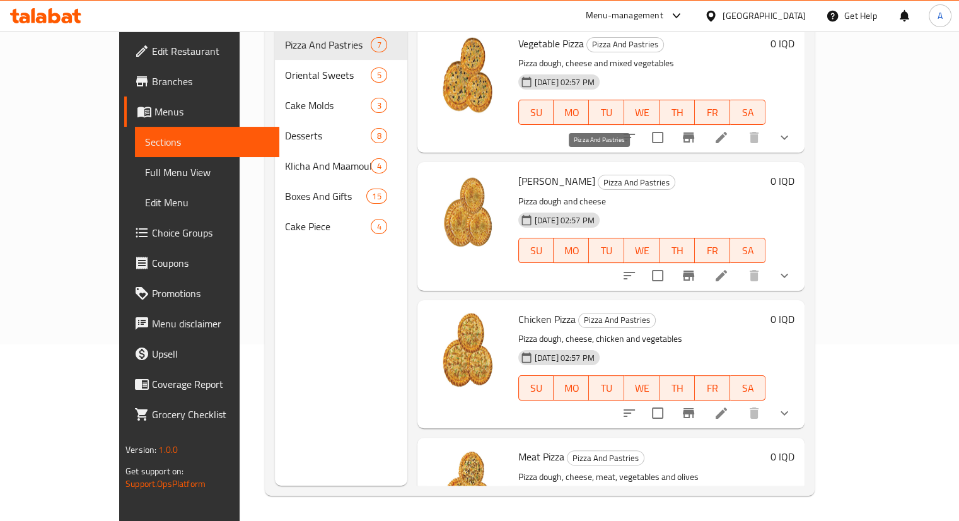
click at [598, 175] on span "Pizza And Pastries" at bounding box center [636, 182] width 76 height 15
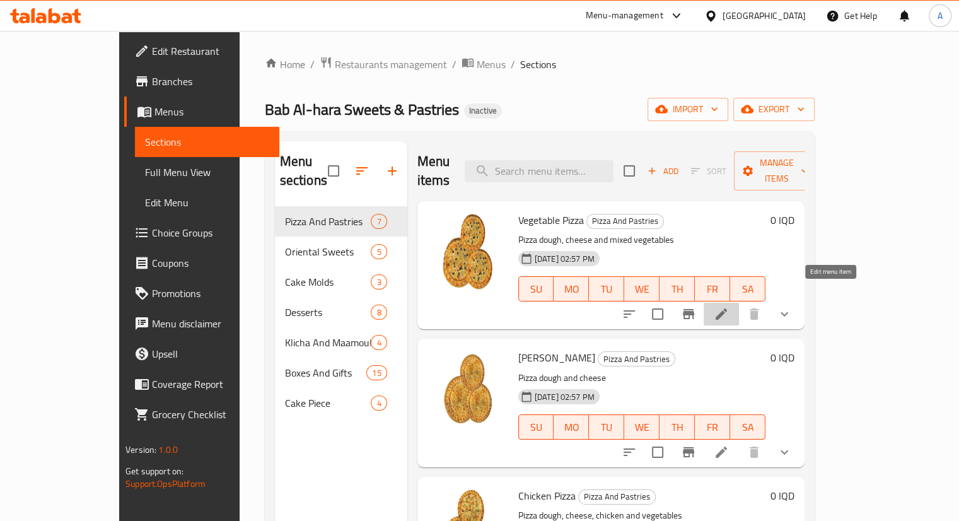
click at [729, 306] on icon at bounding box center [721, 313] width 15 height 15
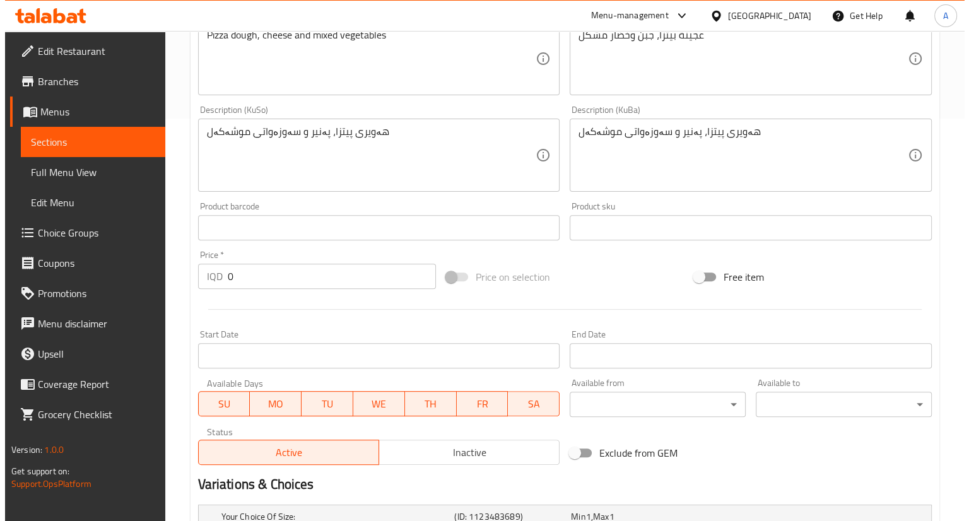
scroll to position [516, 0]
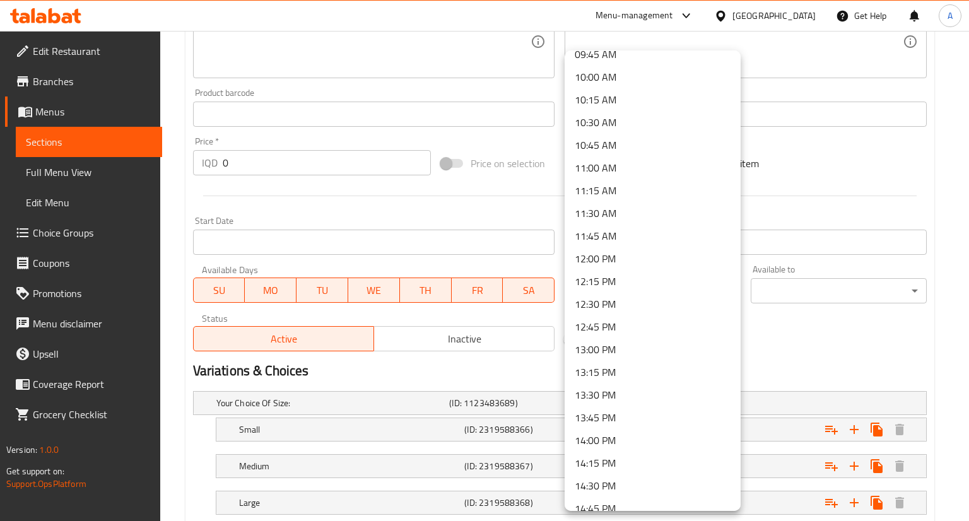
scroll to position [901, 0]
click at [607, 341] on li "13:00 PM" at bounding box center [652, 346] width 176 height 23
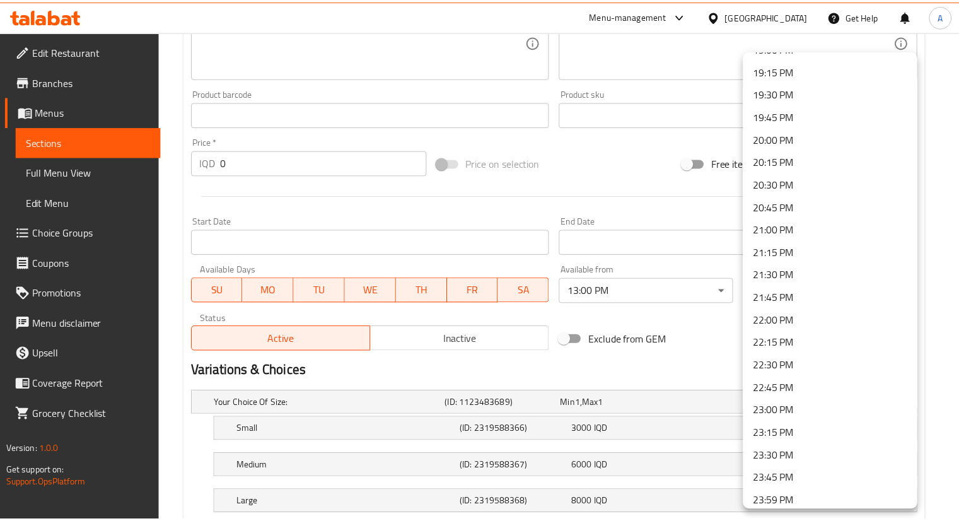
scroll to position [1752, 0]
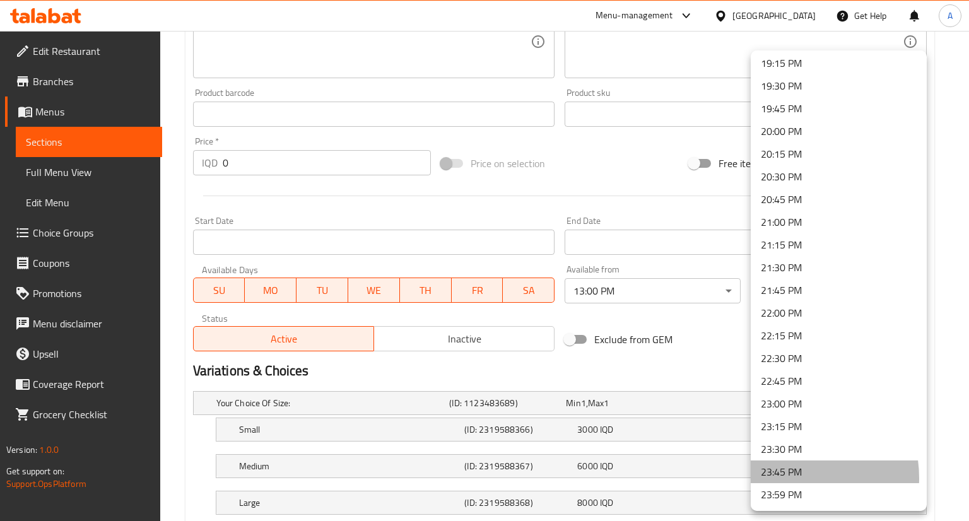
click at [784, 478] on li "23:45 PM" at bounding box center [838, 471] width 176 height 23
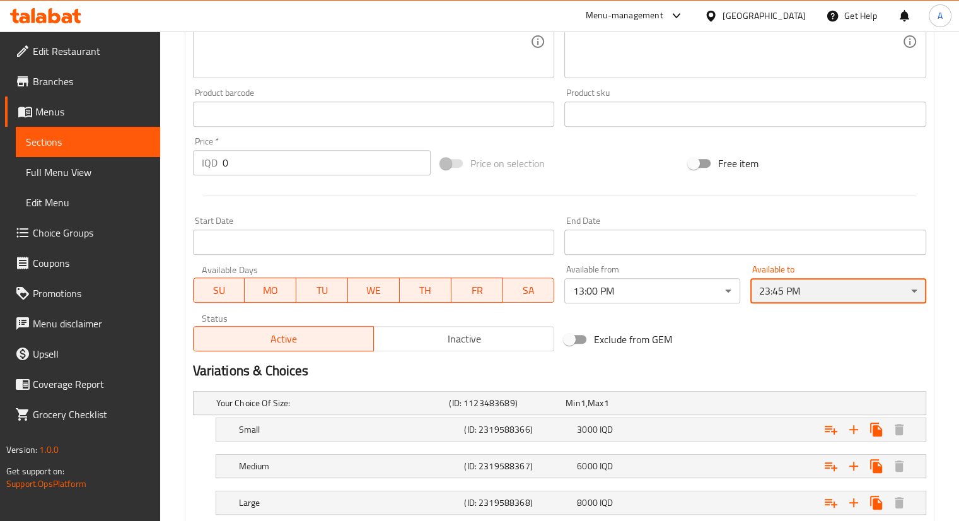
scroll to position [597, 0]
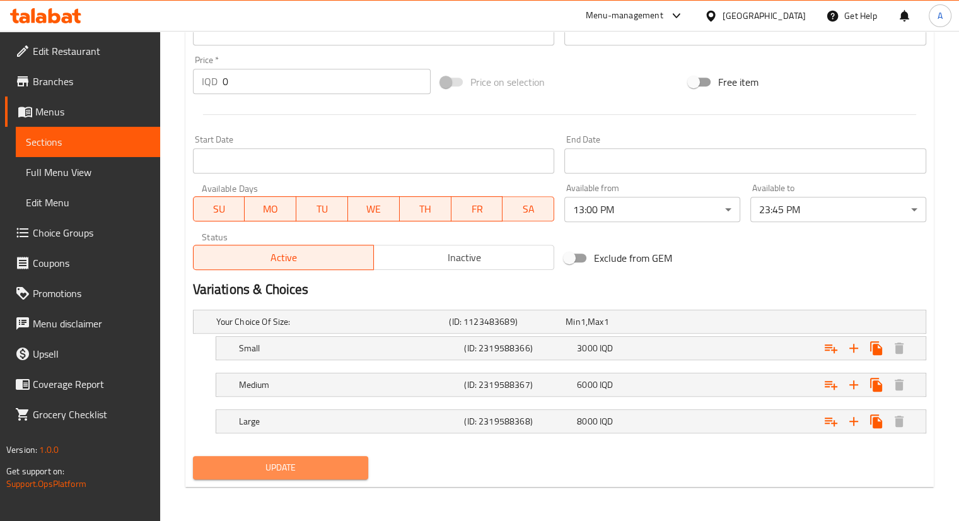
click at [313, 467] on span "Update" at bounding box center [281, 468] width 156 height 16
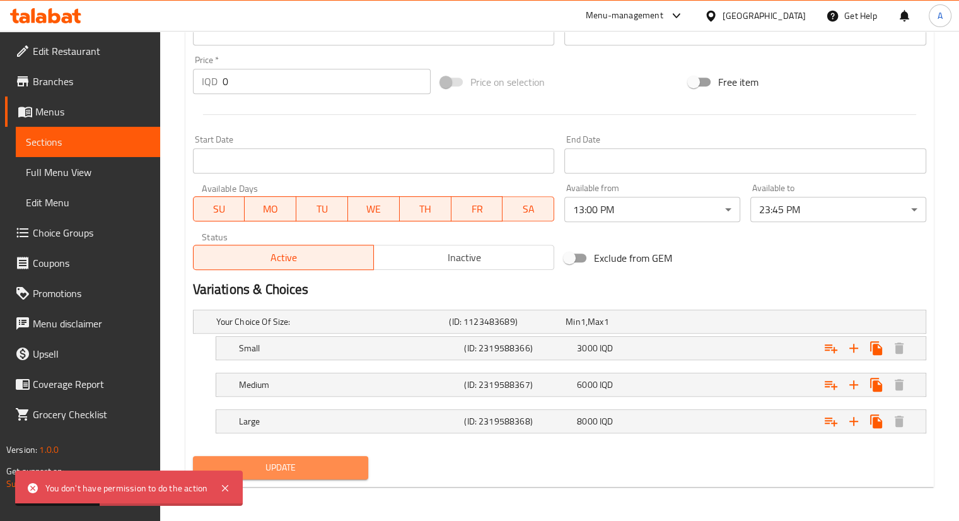
click at [324, 469] on span "Update" at bounding box center [281, 468] width 156 height 16
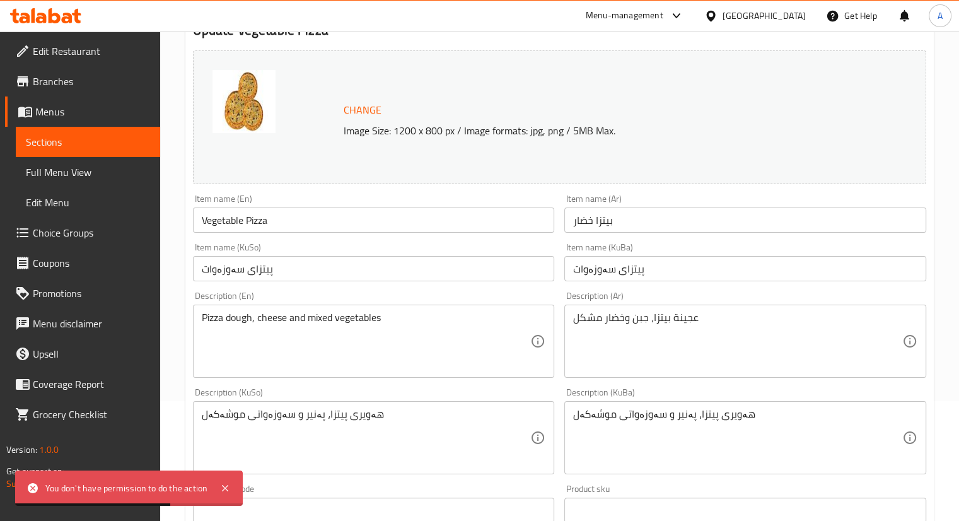
scroll to position [0, 0]
